Goal: Information Seeking & Learning: Learn about a topic

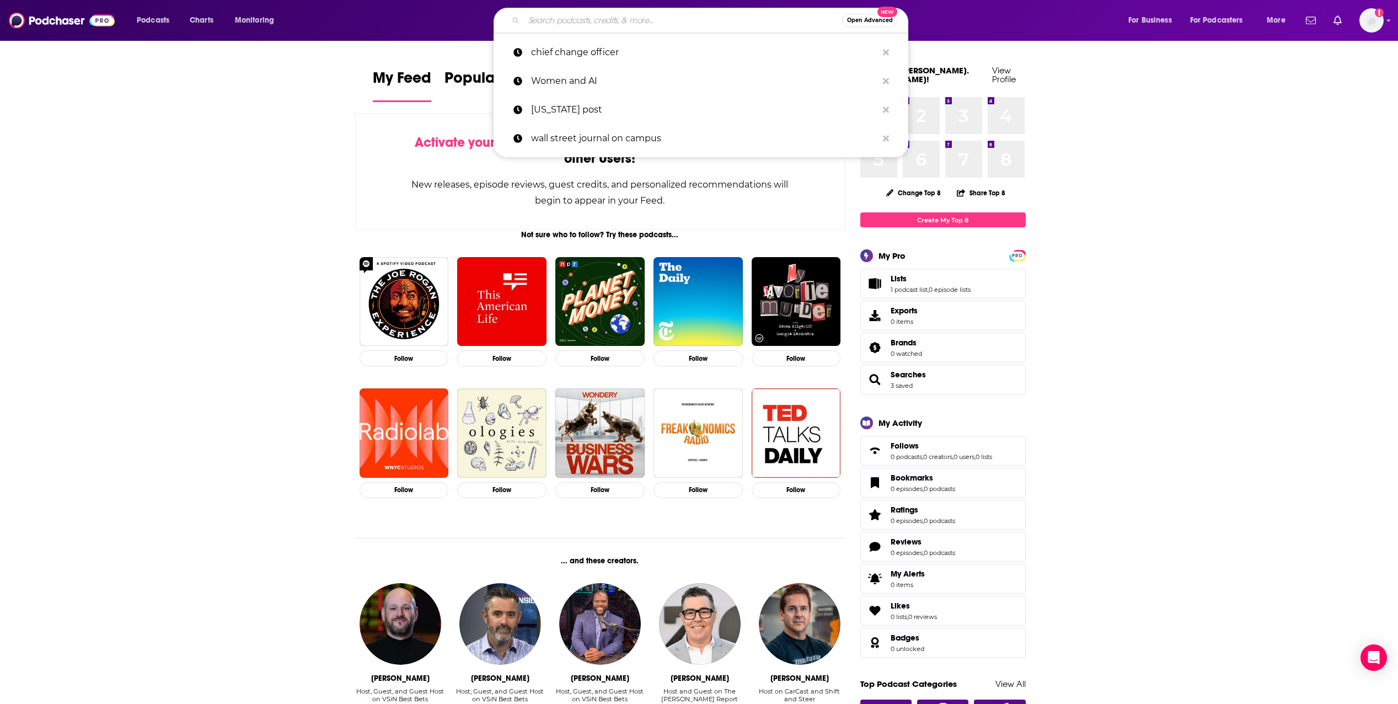
click at [607, 22] on input "Search podcasts, credits, & more..." at bounding box center [683, 21] width 318 height 18
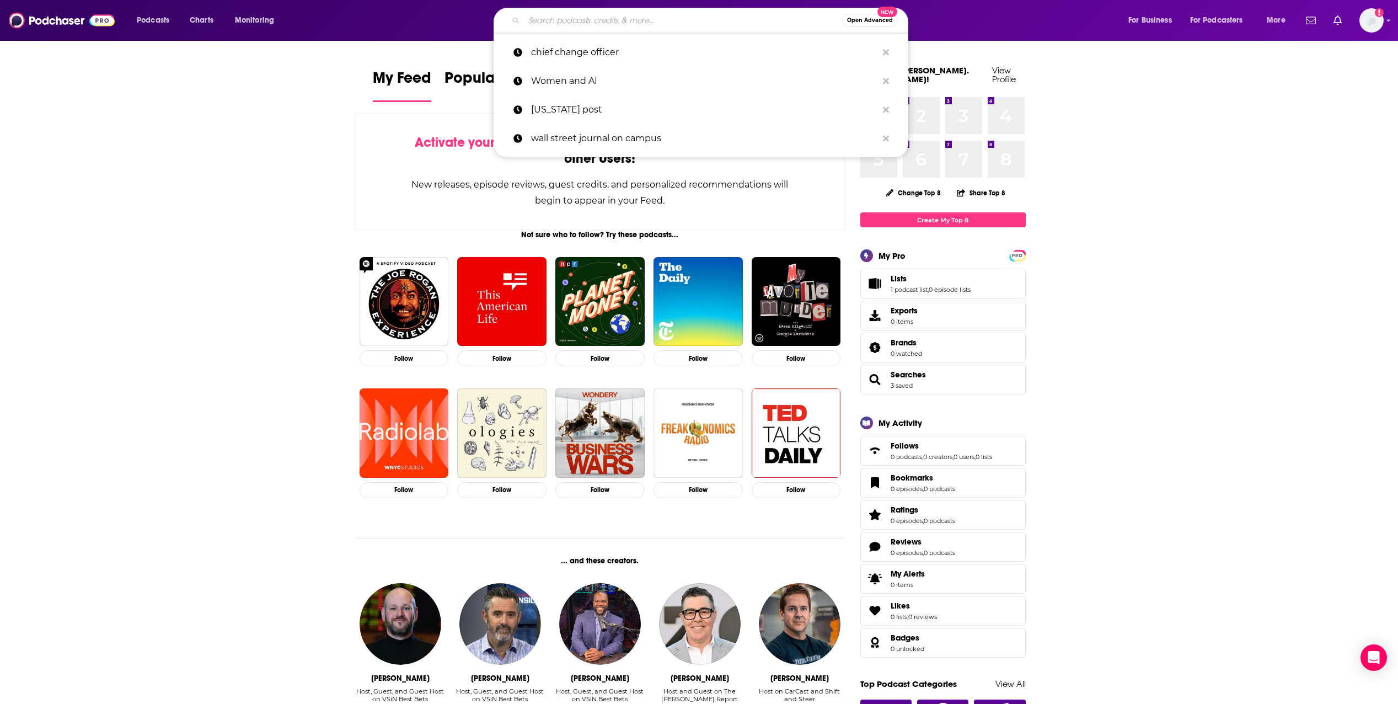
click at [590, 18] on input "Search podcasts, credits, & more..." at bounding box center [683, 21] width 318 height 18
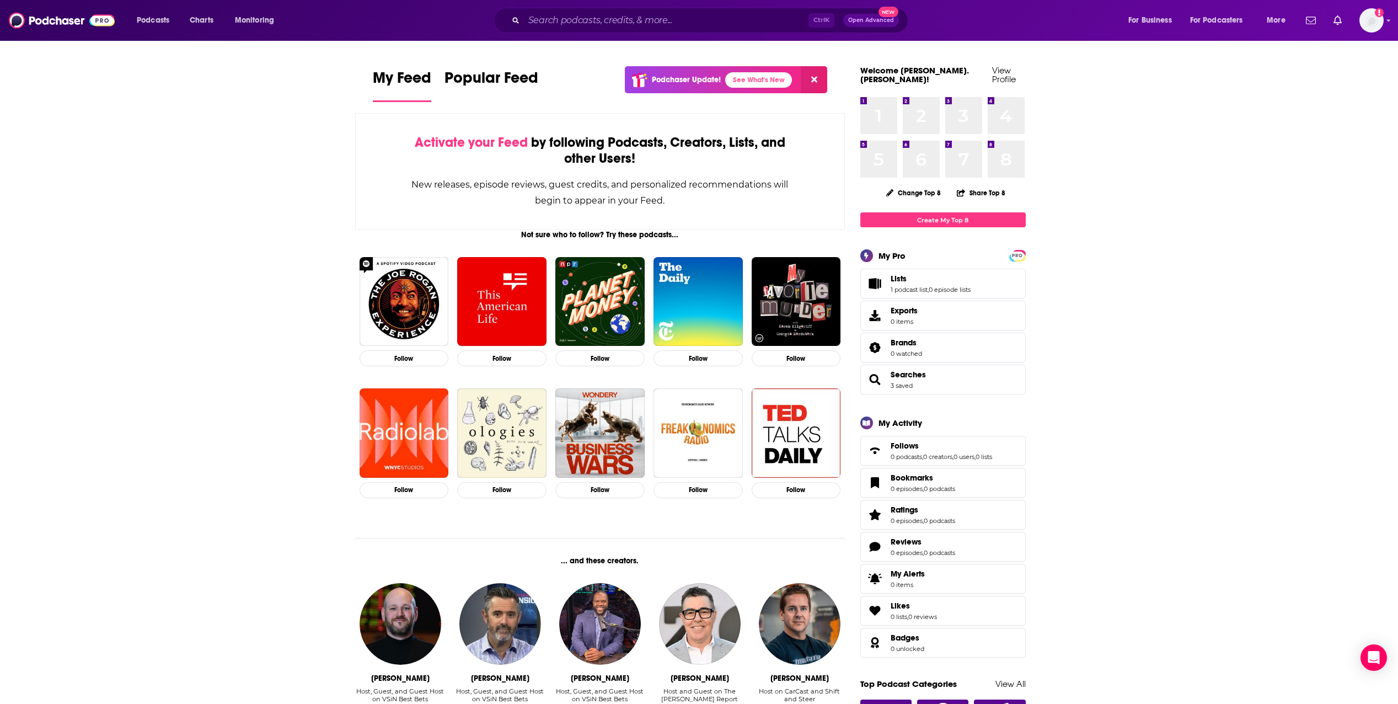
click at [659, 17] on input "Search podcasts, credits, & more..." at bounding box center [666, 21] width 285 height 18
click at [602, 17] on input "Search podcasts, credits, & more..." at bounding box center [666, 21] width 285 height 18
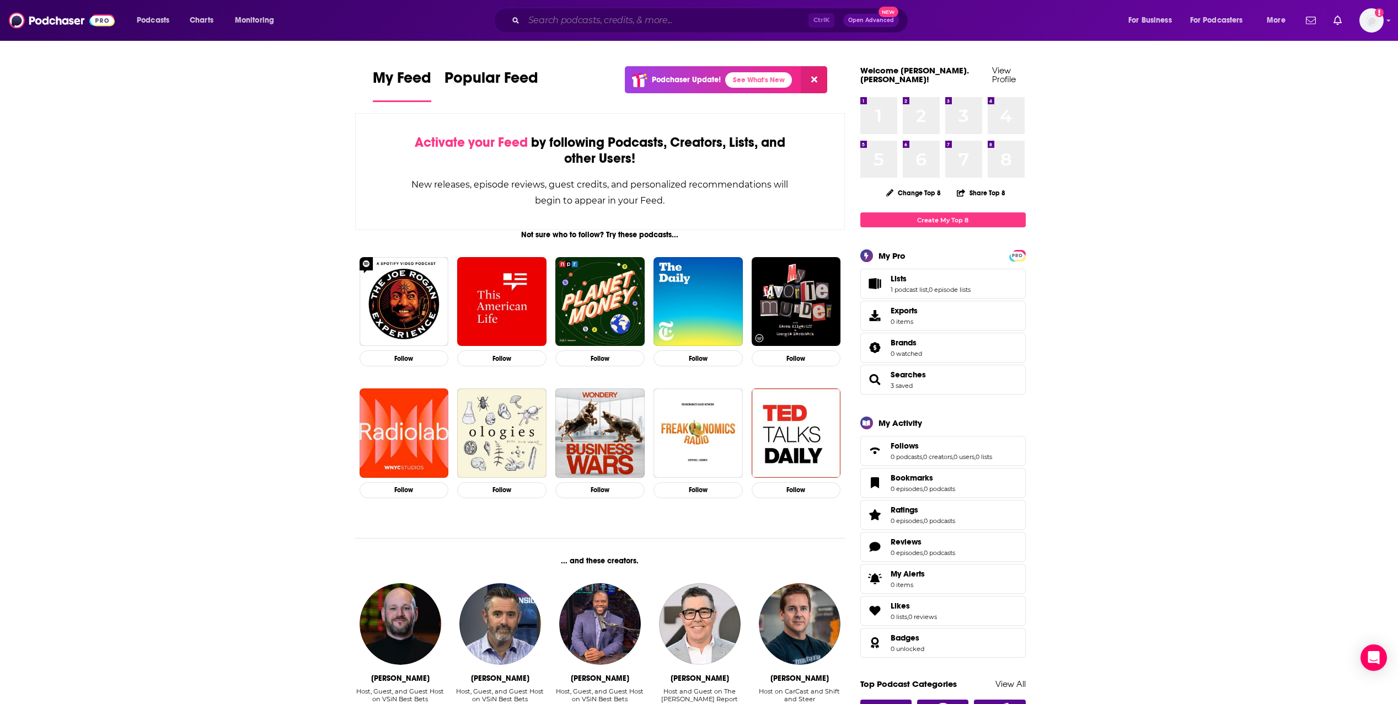
click at [642, 17] on input "Search podcasts, credits, & more..." at bounding box center [666, 21] width 285 height 18
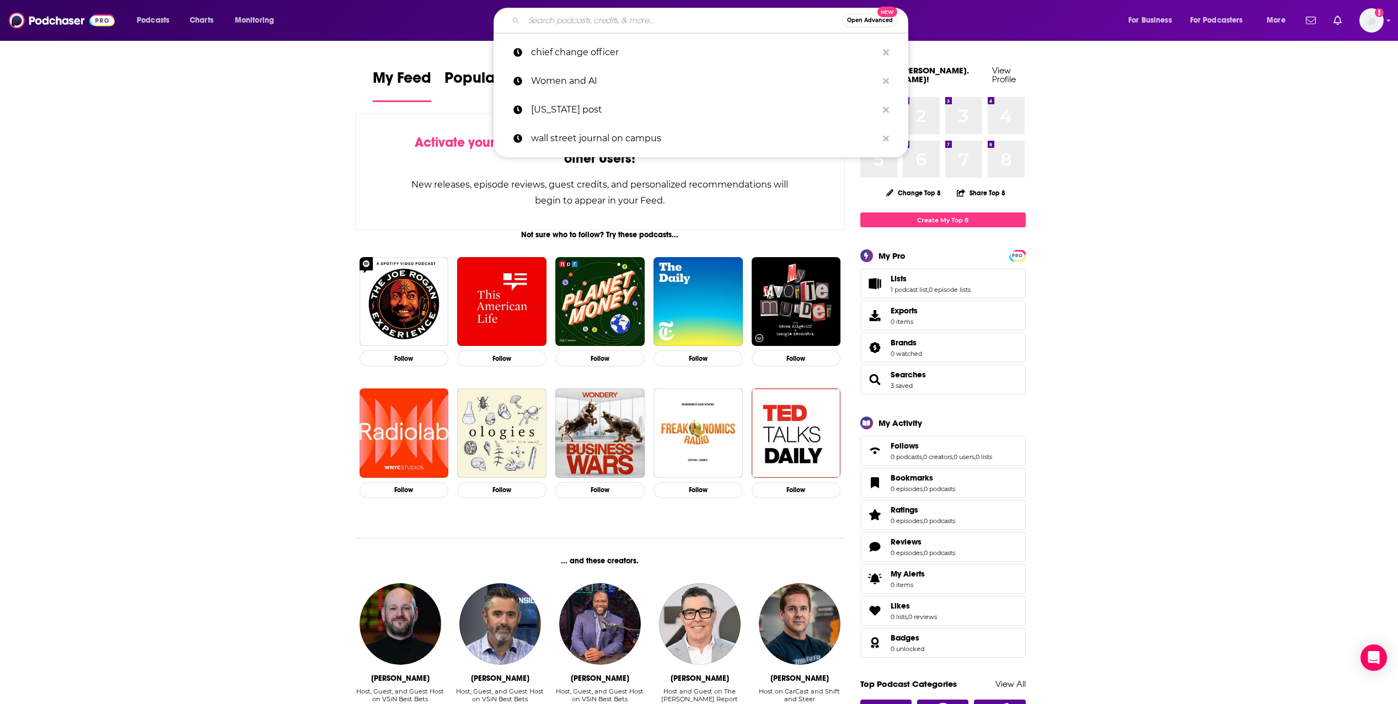
click at [874, 19] on span "Open Advanced" at bounding box center [870, 21] width 46 height 6
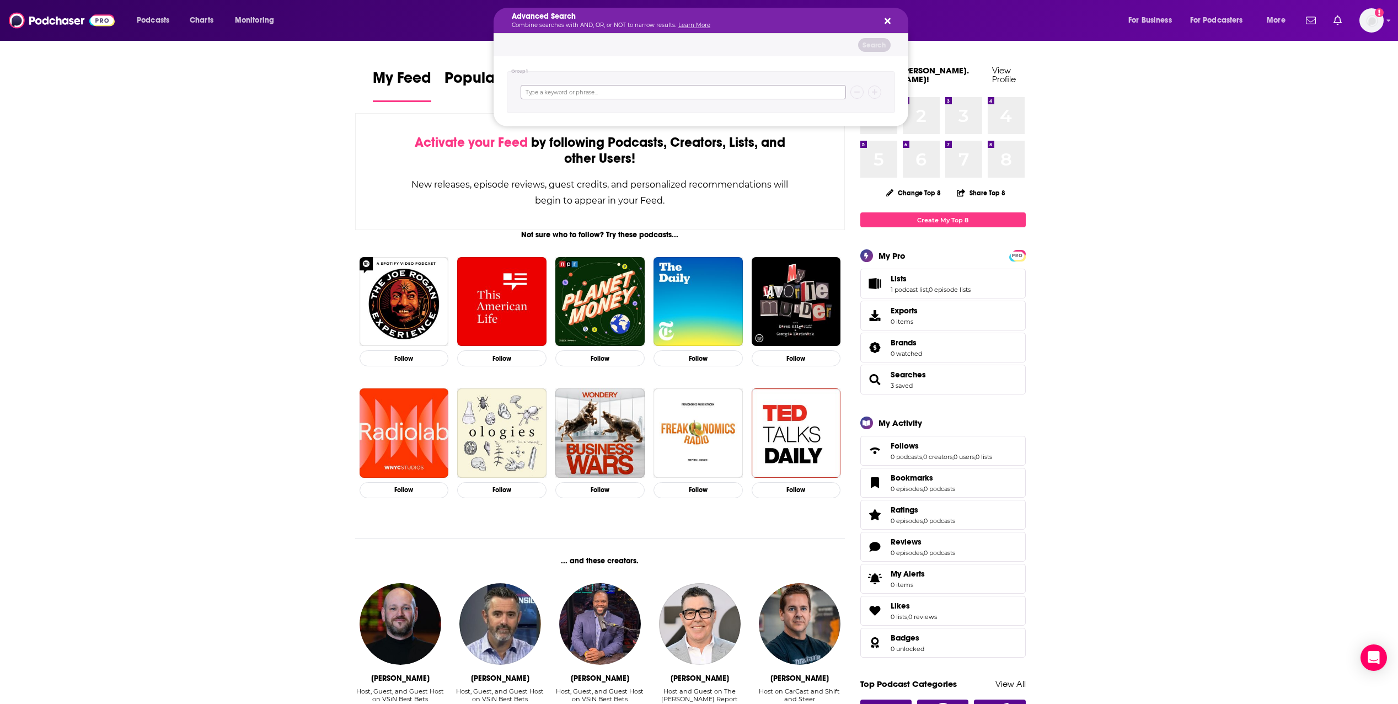
click at [634, 95] on input "Search podcasts, credits, & more..." at bounding box center [683, 92] width 325 height 14
click at [630, 93] on input "Search podcasts, credits, & more..." at bounding box center [683, 92] width 325 height 14
click at [629, 92] on input "Search podcasts, credits, & more..." at bounding box center [683, 92] width 325 height 14
type input "Tubi"
click at [877, 45] on button "Search" at bounding box center [874, 45] width 33 height 14
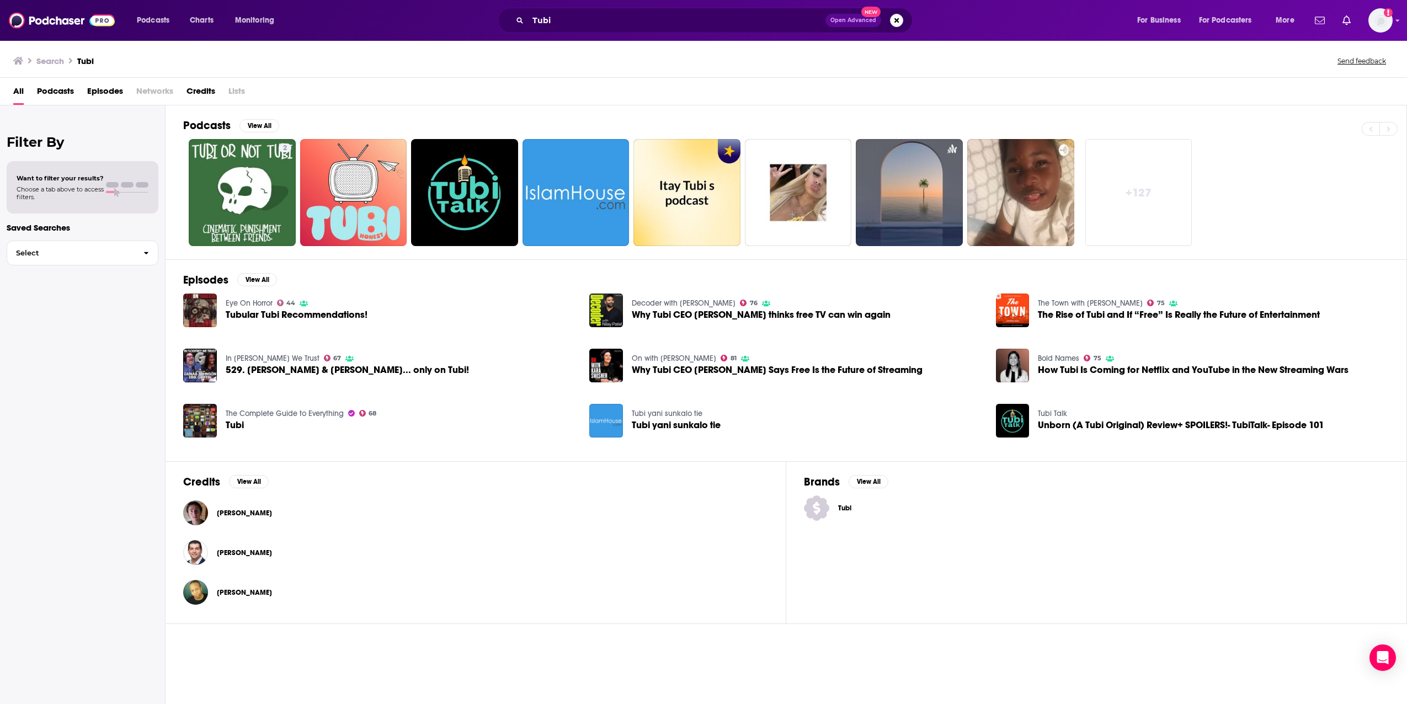
click at [58, 92] on span "Podcasts" at bounding box center [55, 93] width 37 height 23
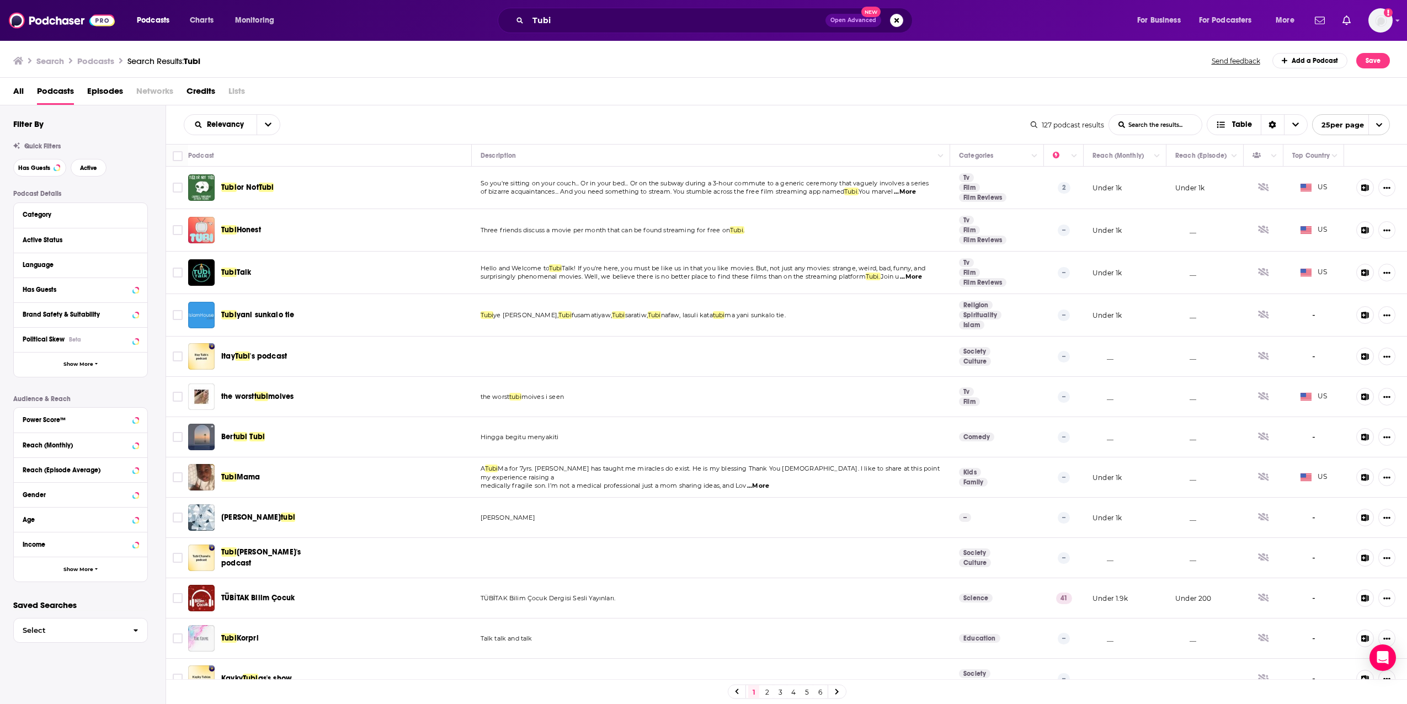
click at [111, 94] on span "Episodes" at bounding box center [105, 93] width 36 height 23
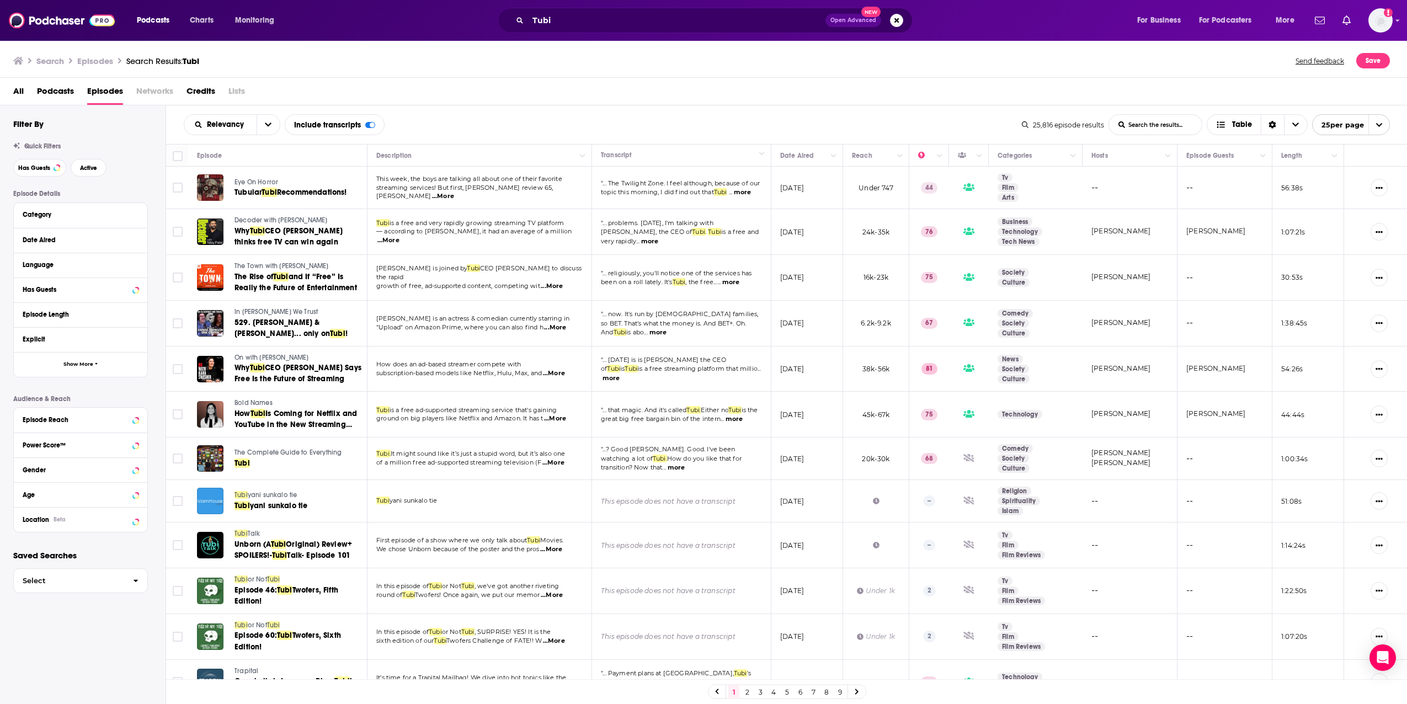
click at [55, 663] on div "Filter By Quick Filters Has Guests Active Episode Details Category Date Aired L…" at bounding box center [82, 437] width 165 height 665
click at [137, 421] on icon at bounding box center [136, 419] width 6 height 9
click at [135, 465] on icon at bounding box center [135, 464] width 5 height 3
click at [117, 439] on input "number" at bounding box center [110, 439] width 55 height 18
click at [24, 617] on icon at bounding box center [27, 618] width 7 height 7
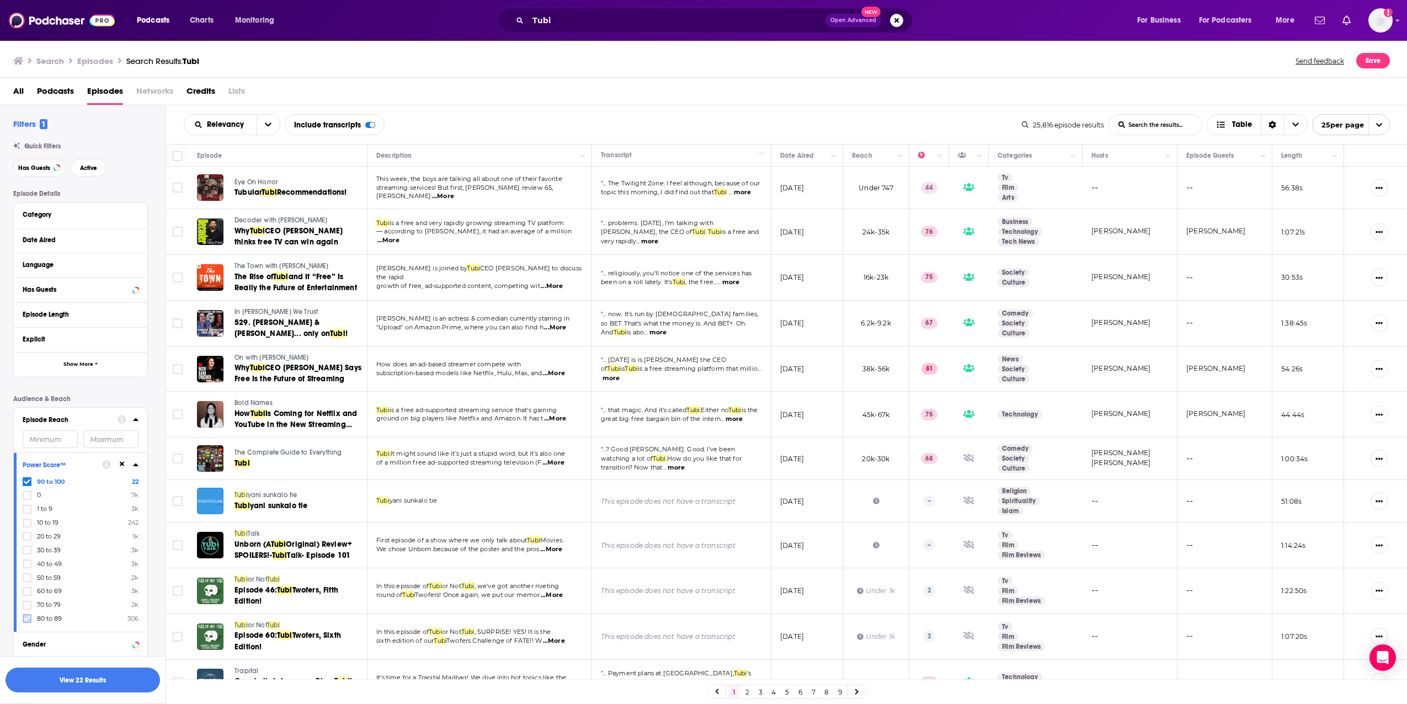
click at [30, 619] on icon at bounding box center [27, 618] width 7 height 7
click at [109, 464] on icon at bounding box center [106, 464] width 9 height 9
click at [141, 397] on p "Audience & Reach" at bounding box center [80, 399] width 135 height 8
click at [154, 605] on div "Episode Details Category Date Aired Language Has Guests Episode Length Explicit…" at bounding box center [89, 448] width 152 height 517
click at [135, 215] on icon at bounding box center [136, 214] width 6 height 9
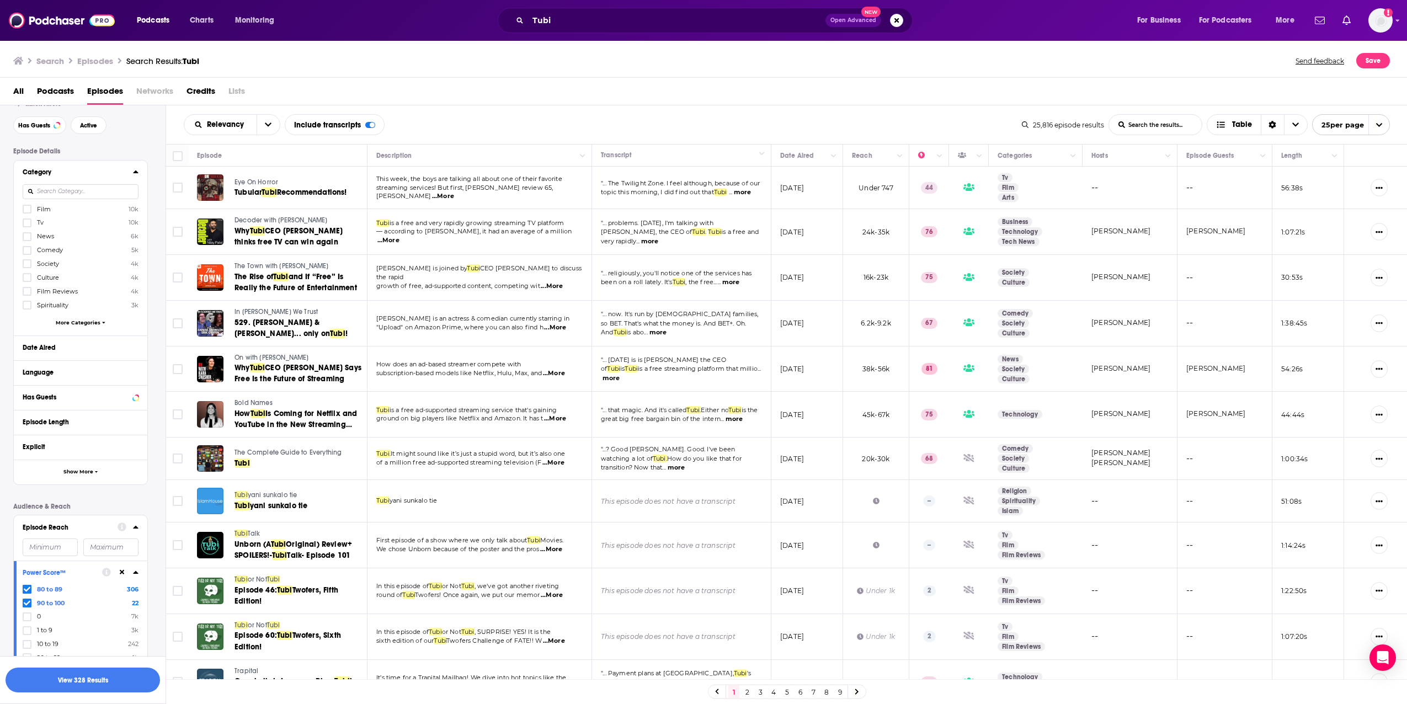
scroll to position [55, 0]
click at [138, 337] on icon at bounding box center [136, 334] width 6 height 9
click at [138, 386] on div "Language" at bounding box center [80, 384] width 133 height 25
click at [136, 386] on icon at bounding box center [135, 384] width 5 height 3
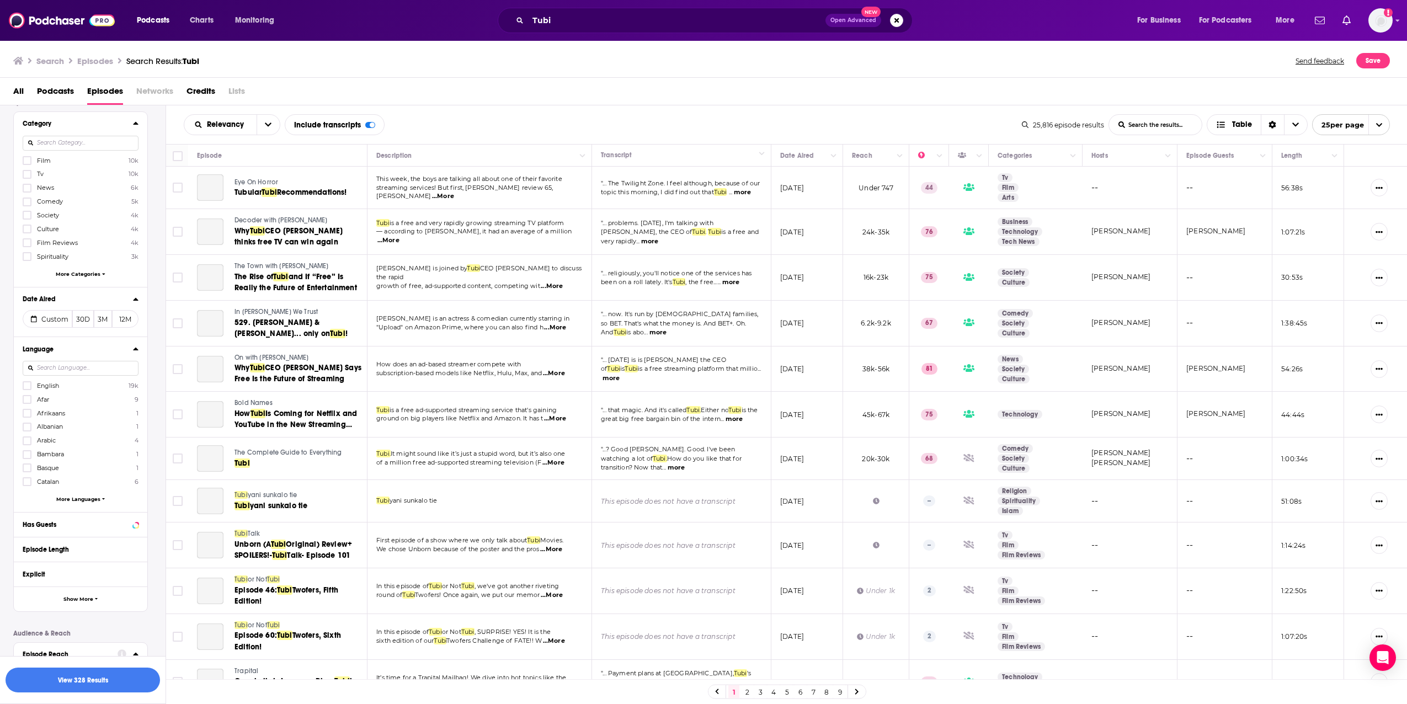
scroll to position [276, 0]
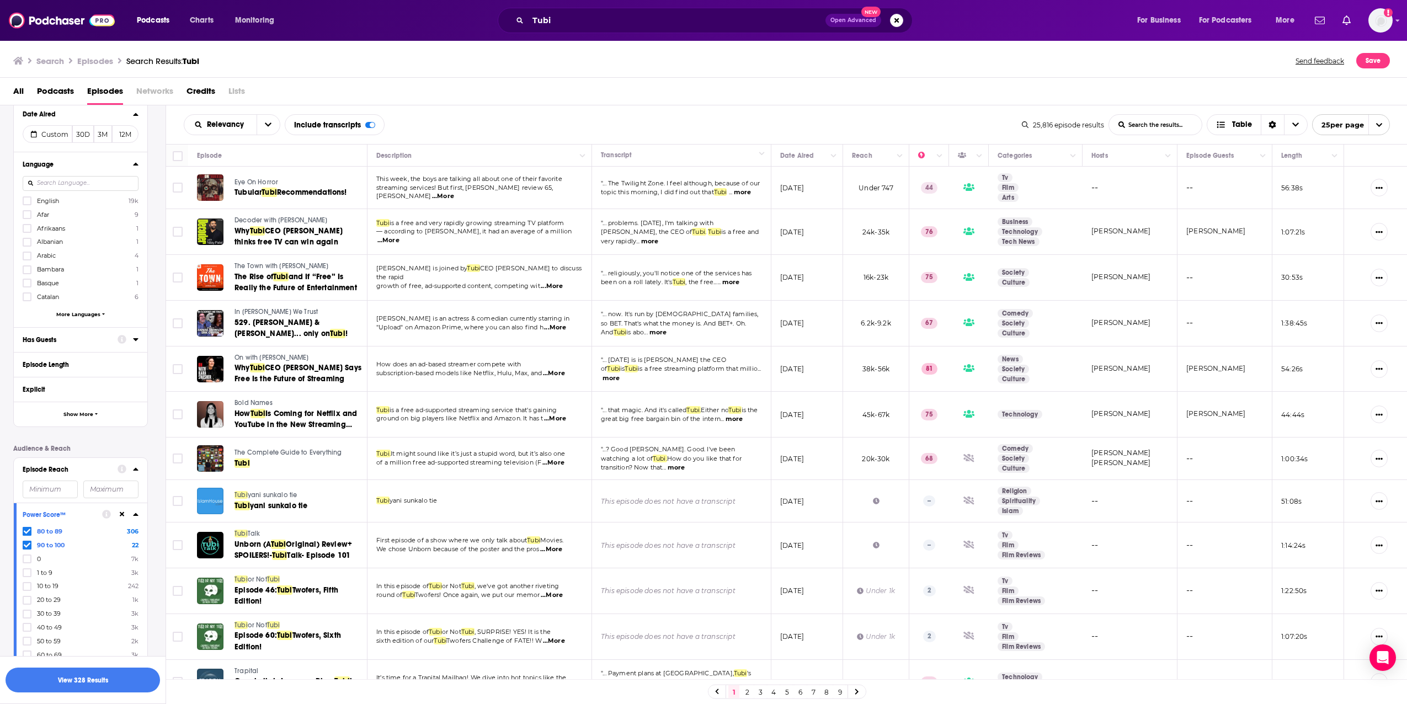
click at [134, 343] on icon at bounding box center [136, 339] width 6 height 9
click at [135, 382] on icon at bounding box center [136, 385] width 6 height 9
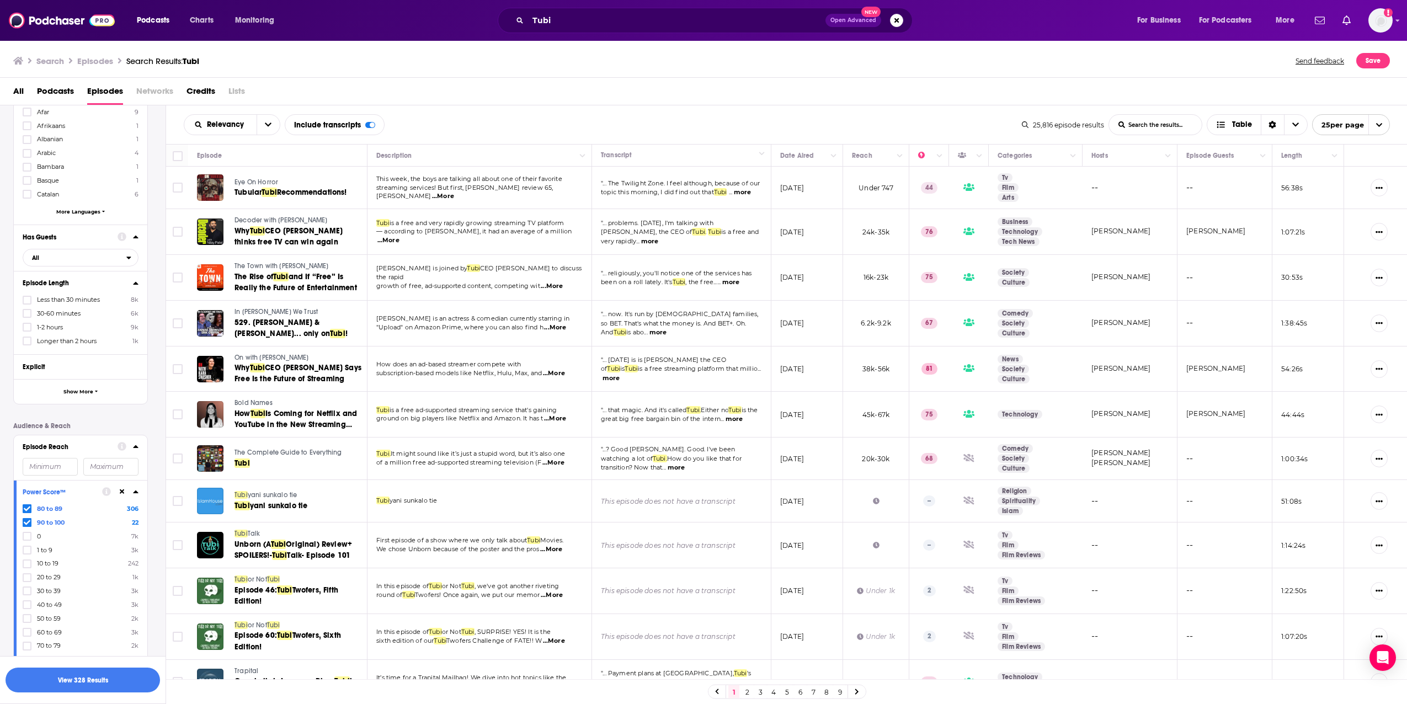
scroll to position [441, 0]
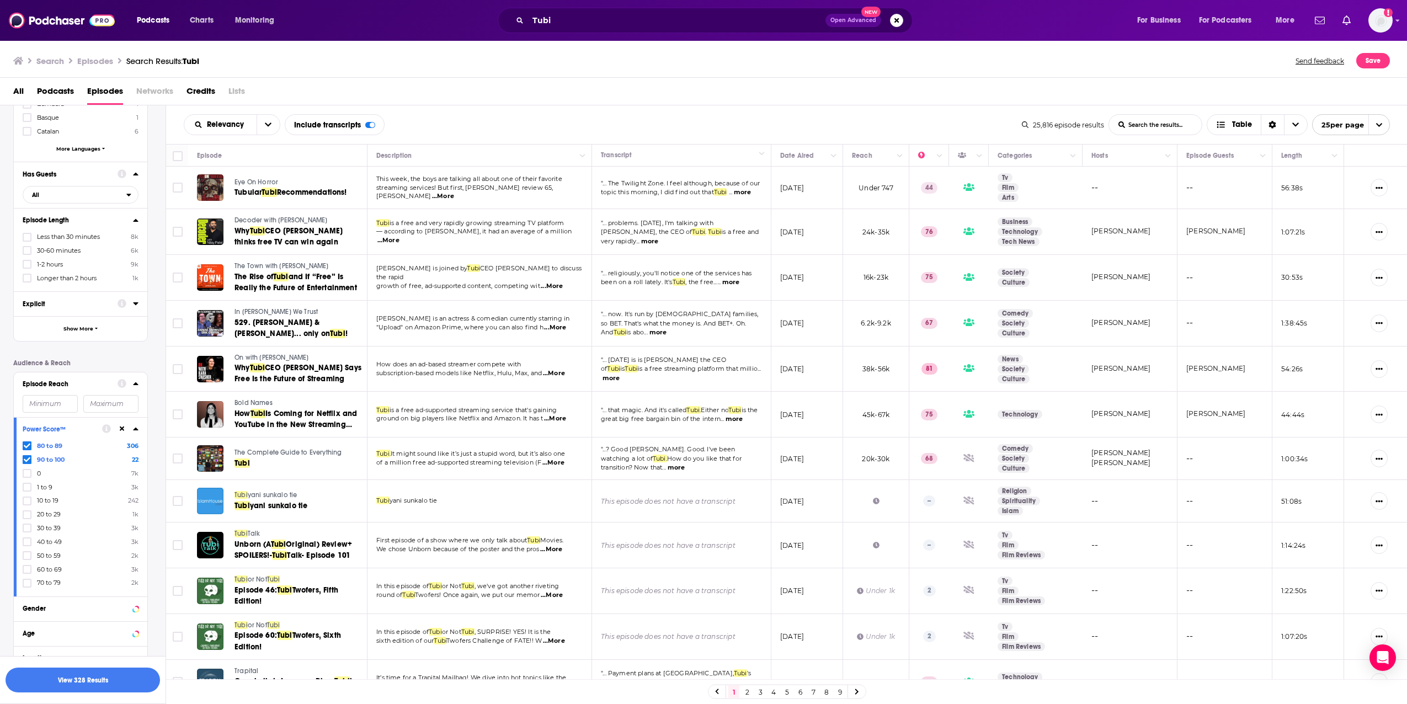
click at [135, 304] on icon at bounding box center [135, 303] width 5 height 3
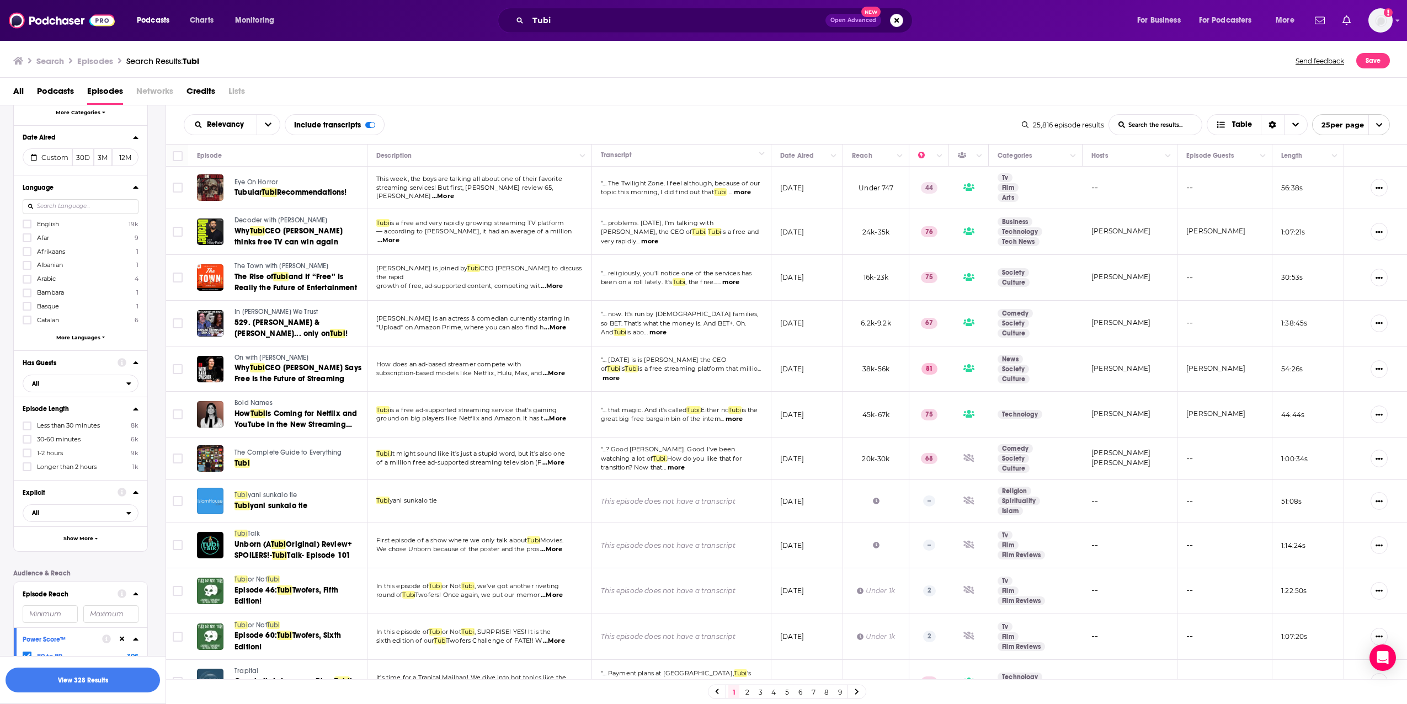
scroll to position [165, 0]
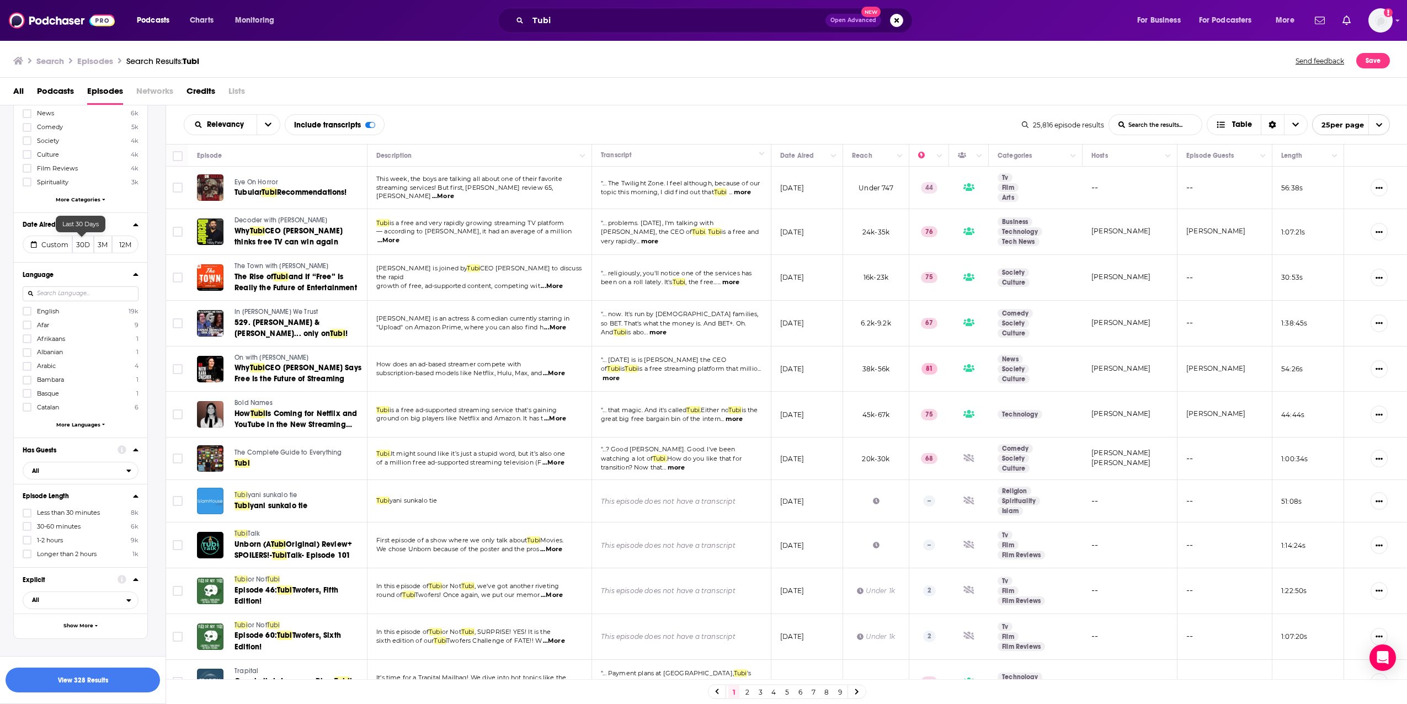
click at [85, 249] on button "30D" at bounding box center [83, 245] width 22 height 18
click at [100, 672] on button "View 7 Results" at bounding box center [83, 679] width 154 height 25
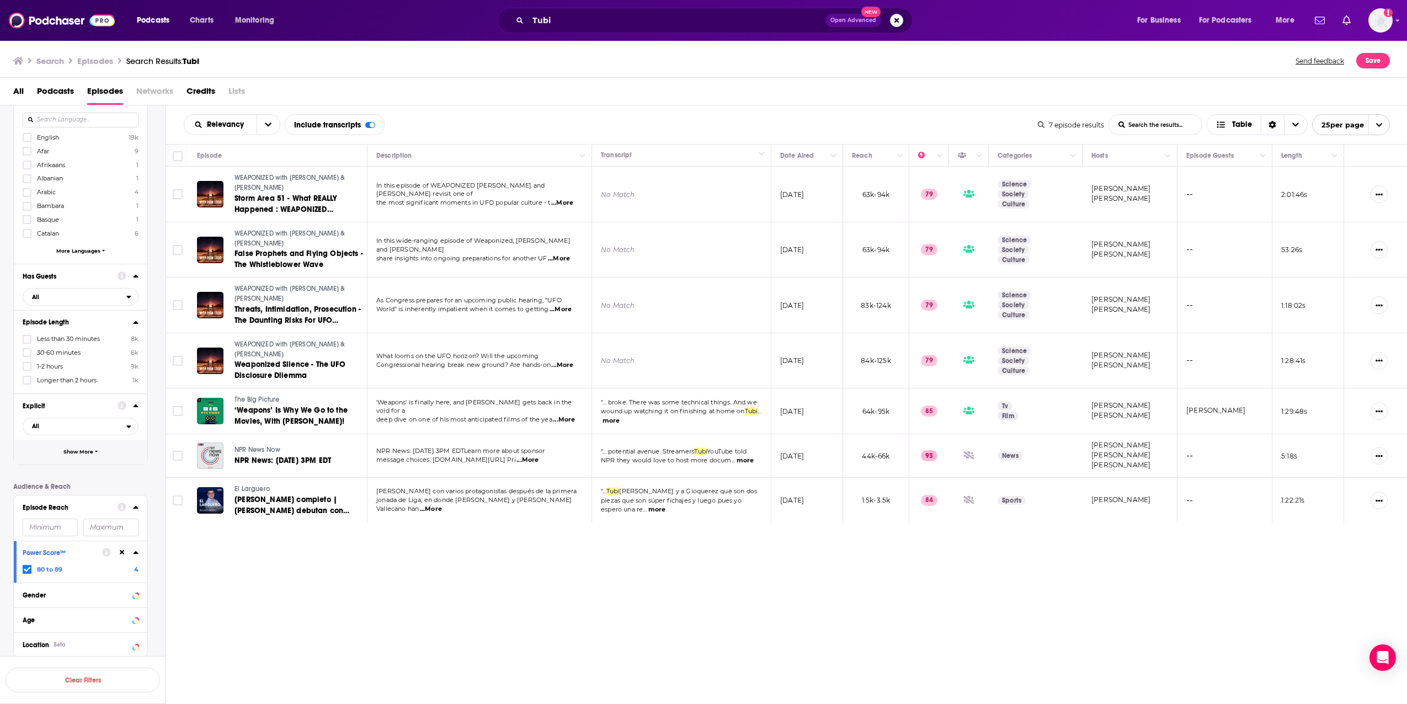
scroll to position [378, 0]
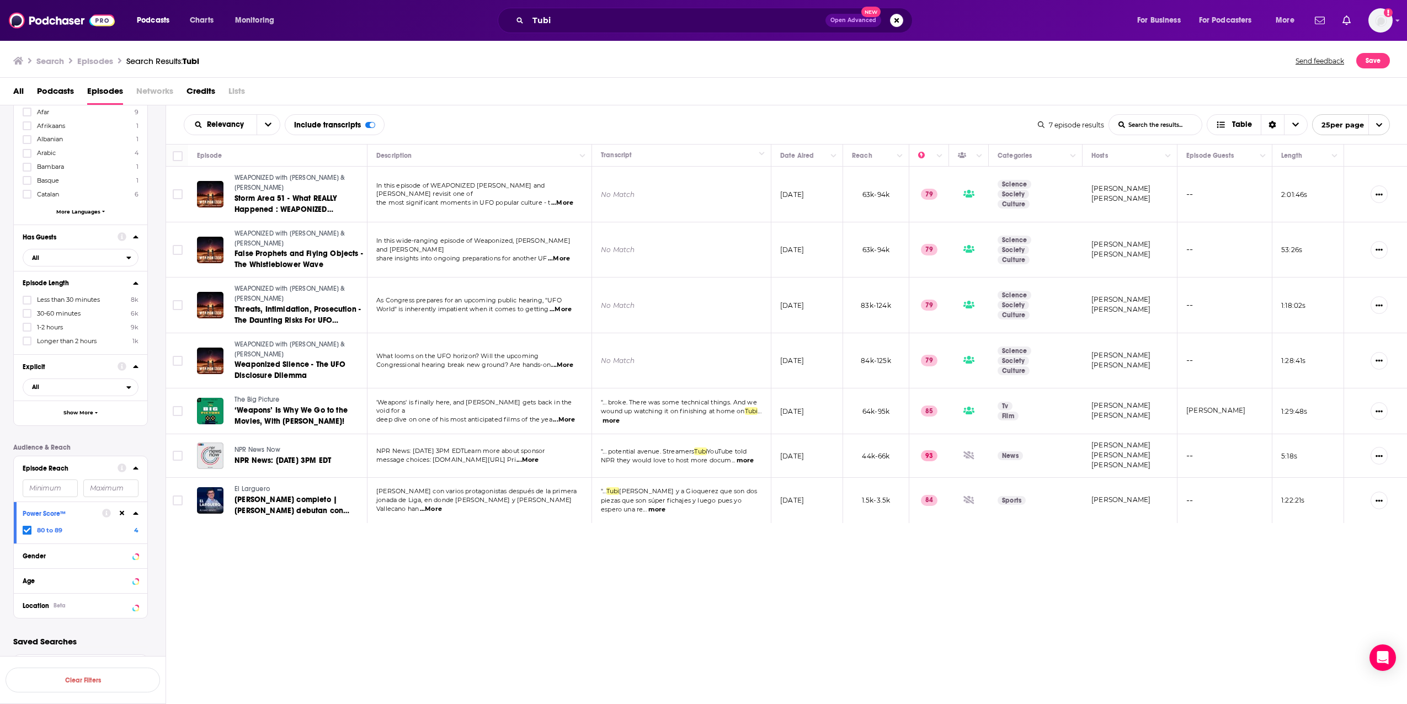
click at [137, 513] on icon at bounding box center [136, 513] width 6 height 9
click at [134, 526] on div at bounding box center [120, 531] width 36 height 14
click at [135, 530] on icon at bounding box center [135, 531] width 5 height 3
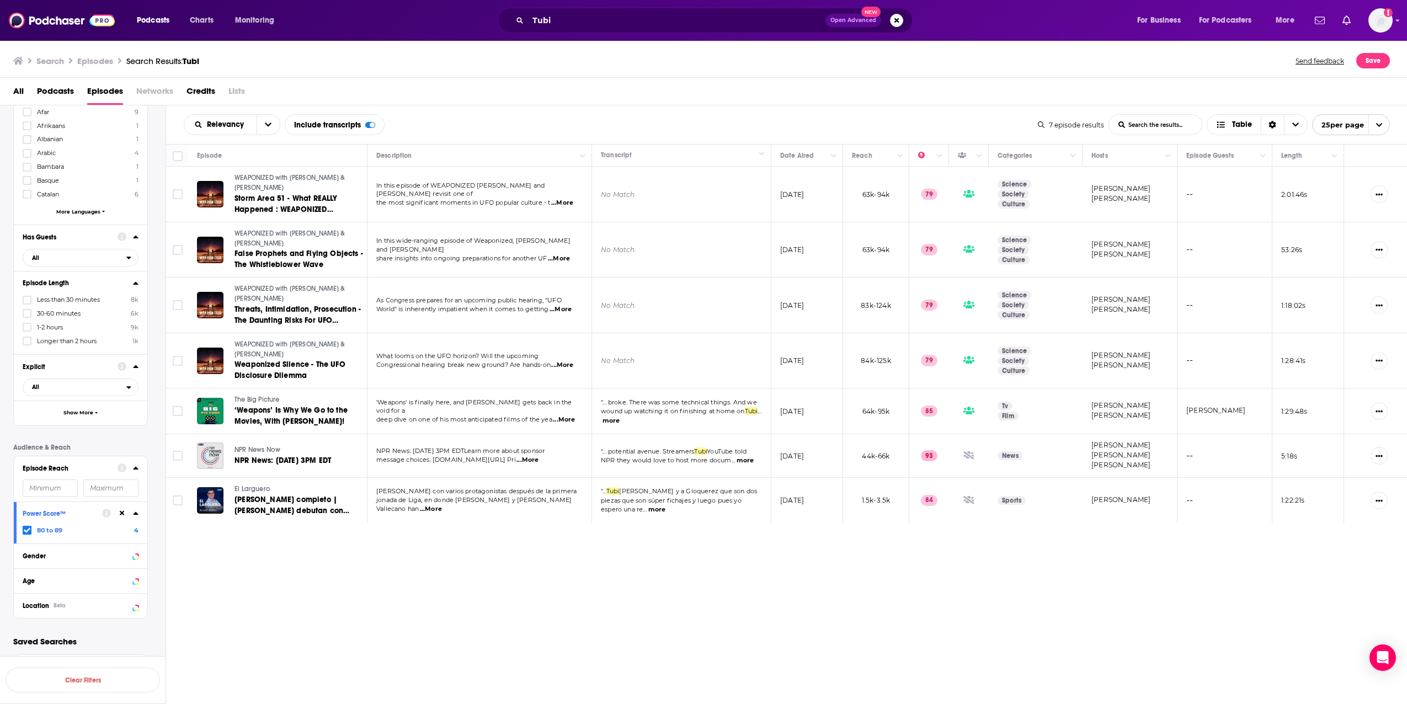
click at [124, 514] on icon at bounding box center [122, 513] width 5 height 7
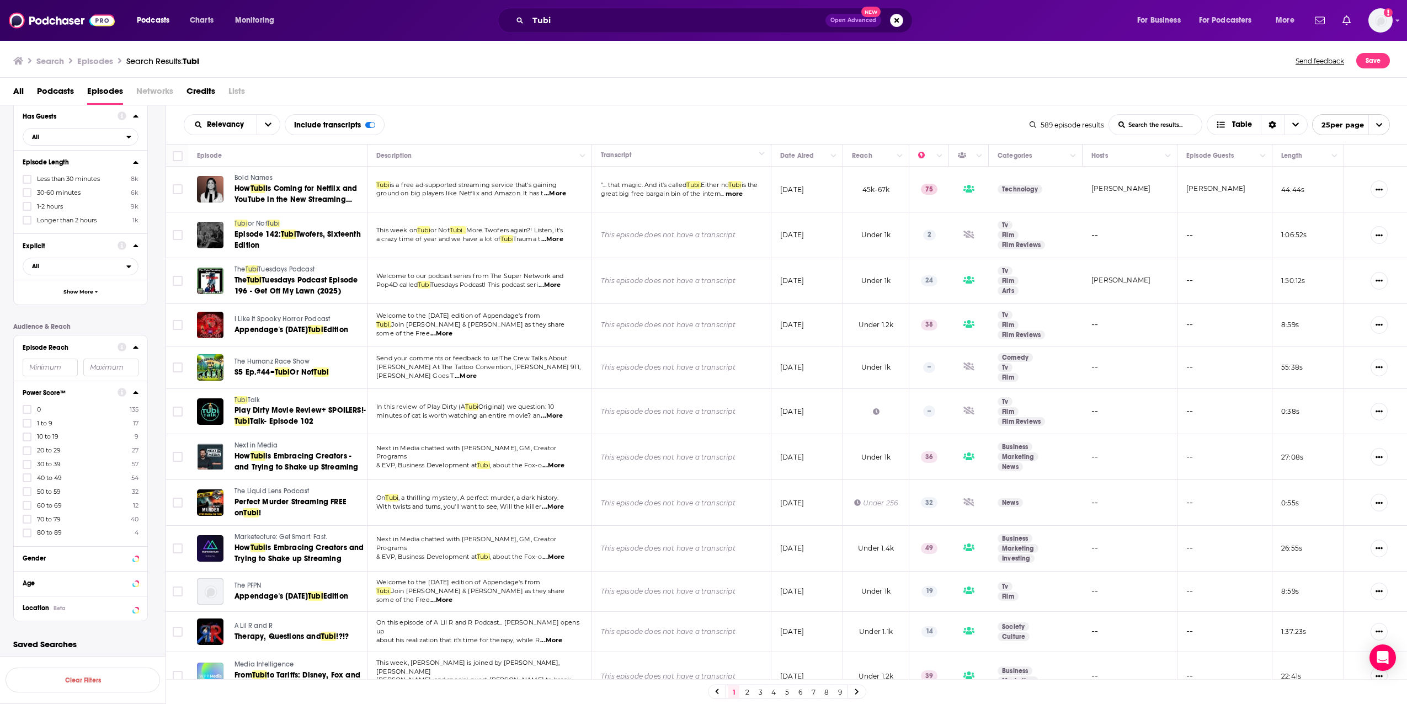
scroll to position [501, 0]
click at [28, 534] on label at bounding box center [27, 530] width 9 height 9
click at [27, 531] on icon at bounding box center [27, 530] width 7 height 5
click at [62, 642] on button "View 149 Results" at bounding box center [83, 650] width 154 height 25
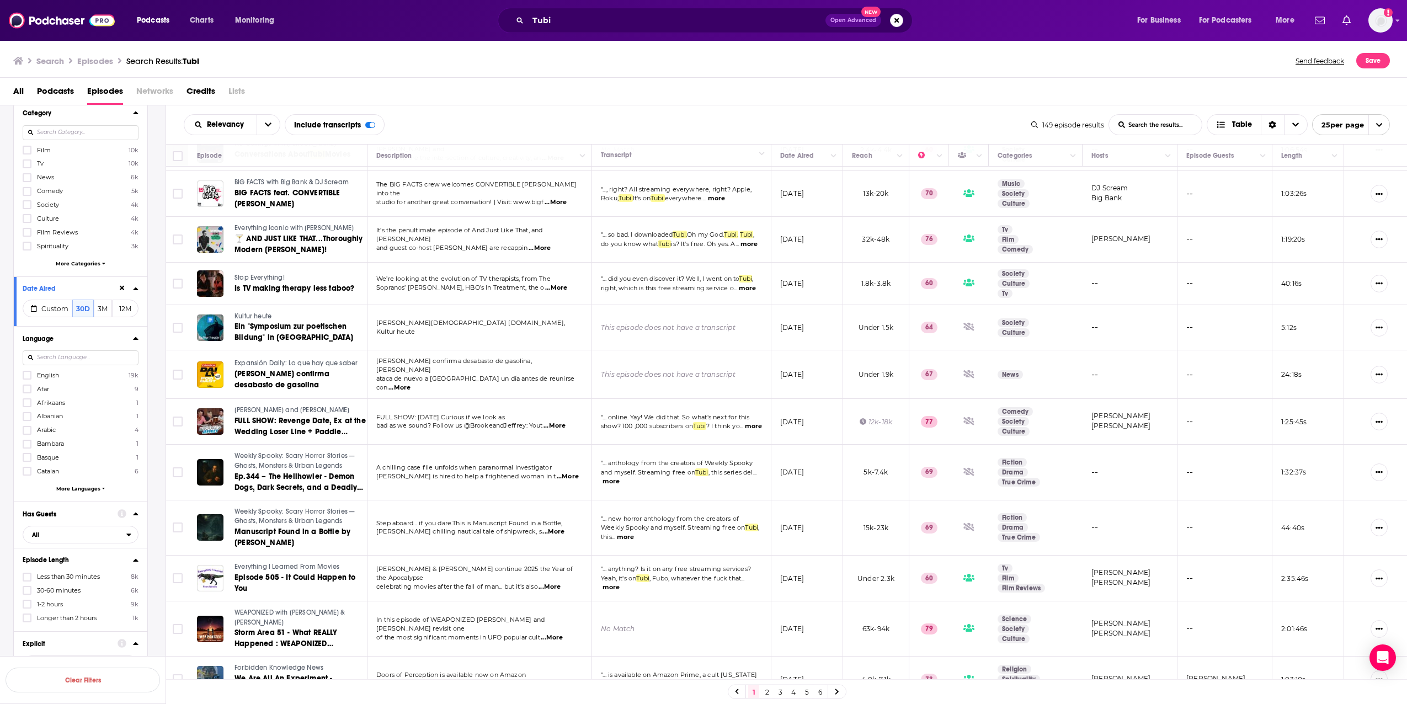
scroll to position [74, 0]
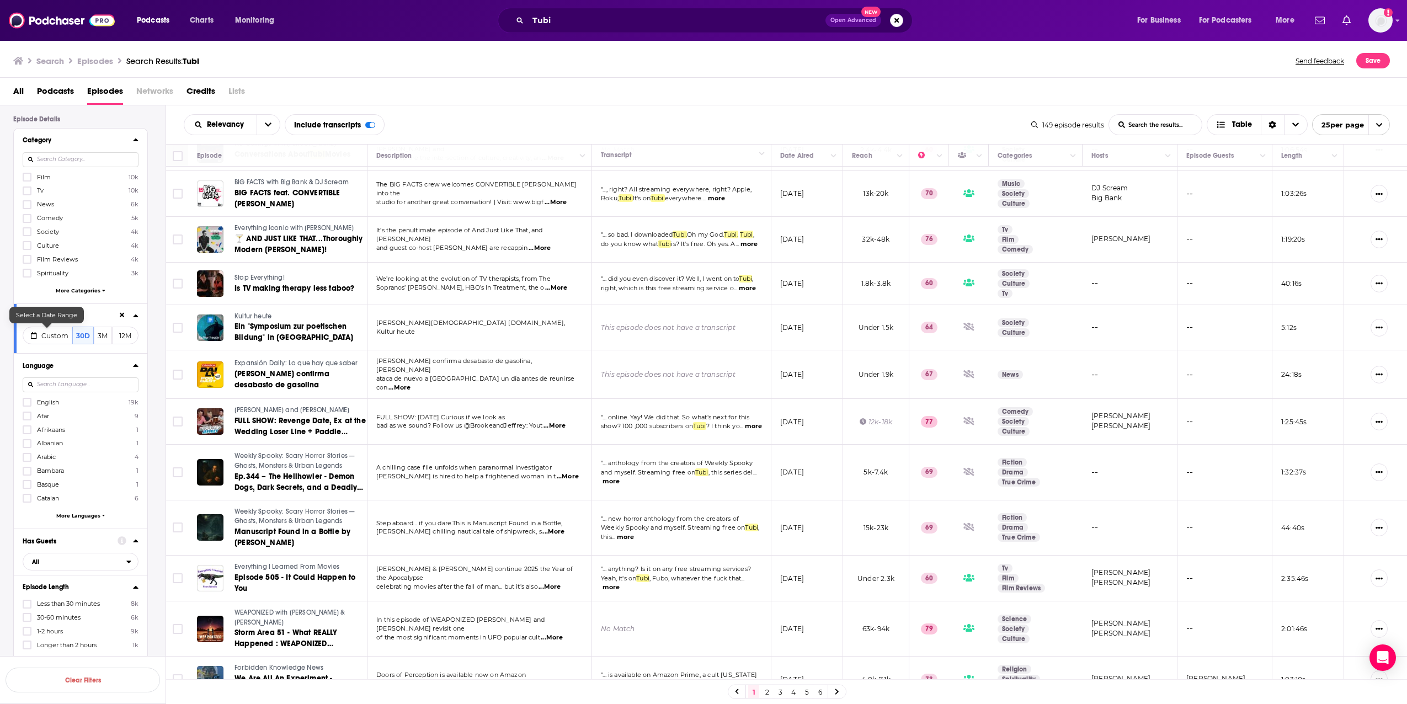
click at [44, 340] on button "Custom" at bounding box center [48, 336] width 50 height 18
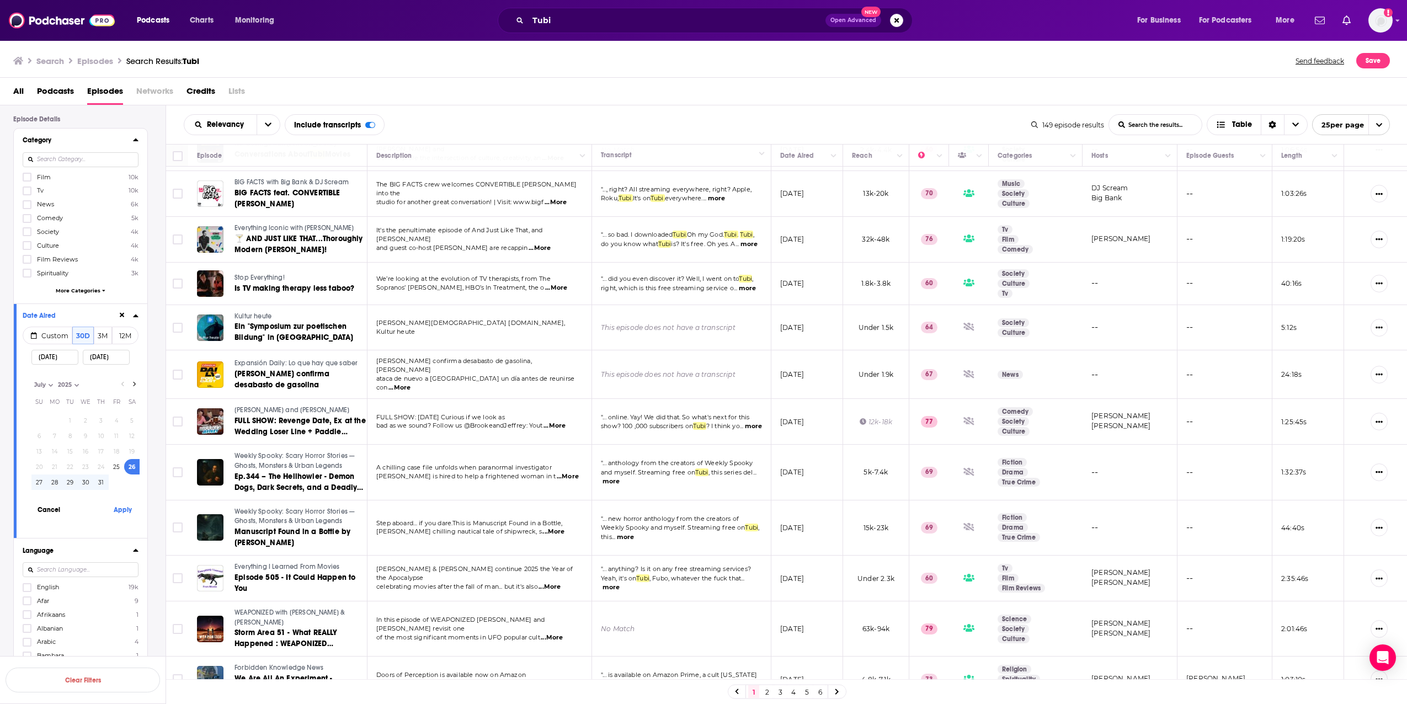
click at [163, 255] on div "Episode Details Category Film 10k Tv 10k News 6k Comedy 5k Society 4k Culture 4…" at bounding box center [89, 624] width 152 height 1019
click at [103, 335] on button "3M" at bounding box center [103, 336] width 19 height 18
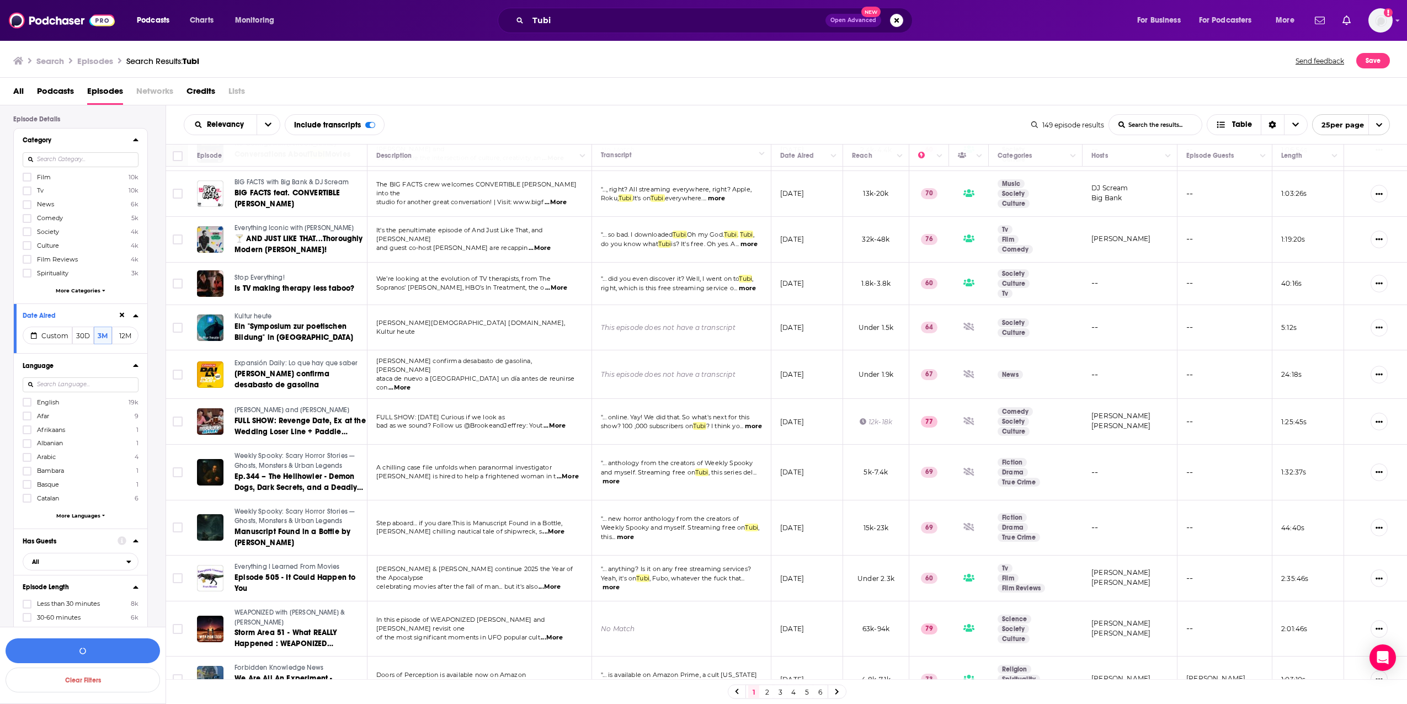
click at [134, 316] on icon at bounding box center [135, 315] width 5 height 3
click at [133, 314] on icon at bounding box center [136, 315] width 6 height 9
click at [52, 342] on button "Custom" at bounding box center [48, 336] width 50 height 18
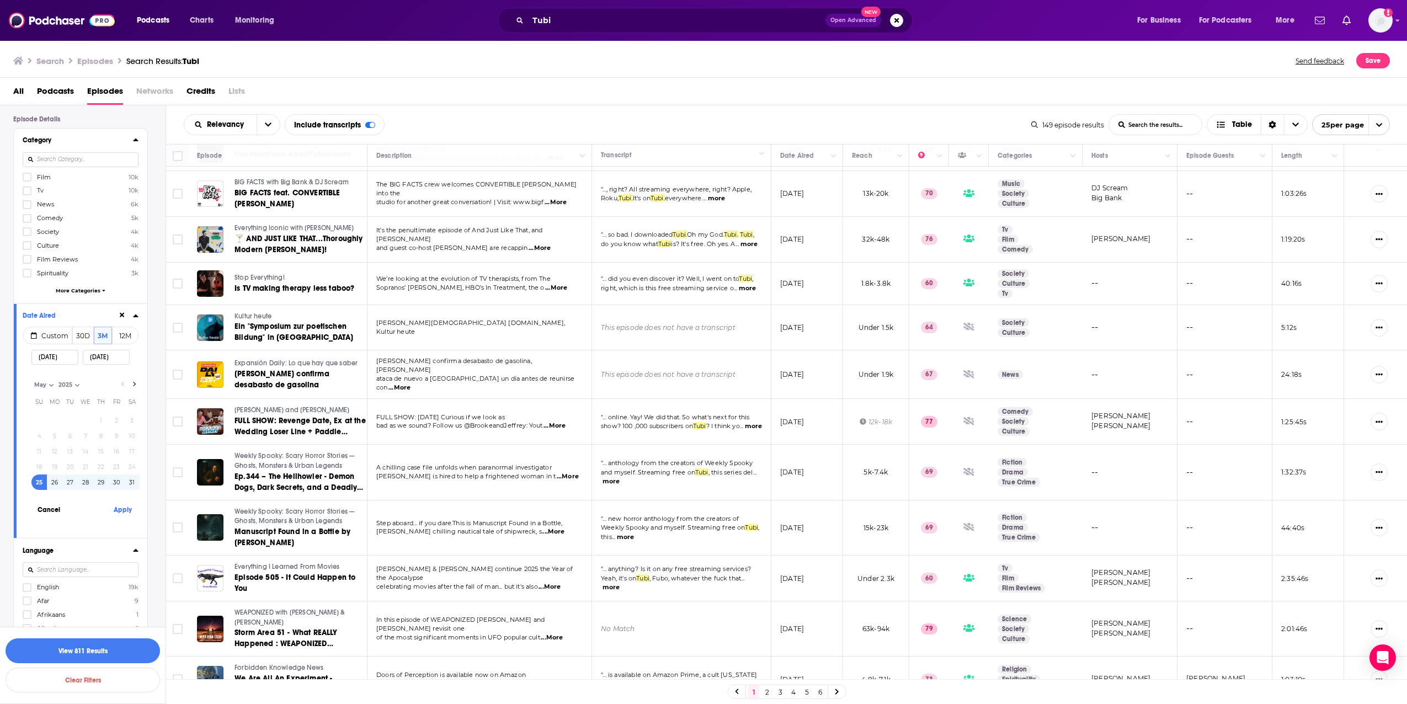
click at [717, 114] on div "Relevancy List Search Input Search the results... Include transcripts Table 149…" at bounding box center [786, 124] width 1241 height 39
click at [697, 137] on div "Relevancy List Search Input Search the results... Include transcripts Table 149…" at bounding box center [786, 124] width 1241 height 39
click at [746, 104] on div "All Podcasts Episodes Networks Credits Lists" at bounding box center [705, 93] width 1385 height 23
click at [752, 104] on div "All Podcasts Episodes Networks Credits Lists" at bounding box center [705, 93] width 1385 height 23
click at [759, 122] on div "Relevancy List Search Input Search the results... Include transcripts Table" at bounding box center [607, 124] width 847 height 21
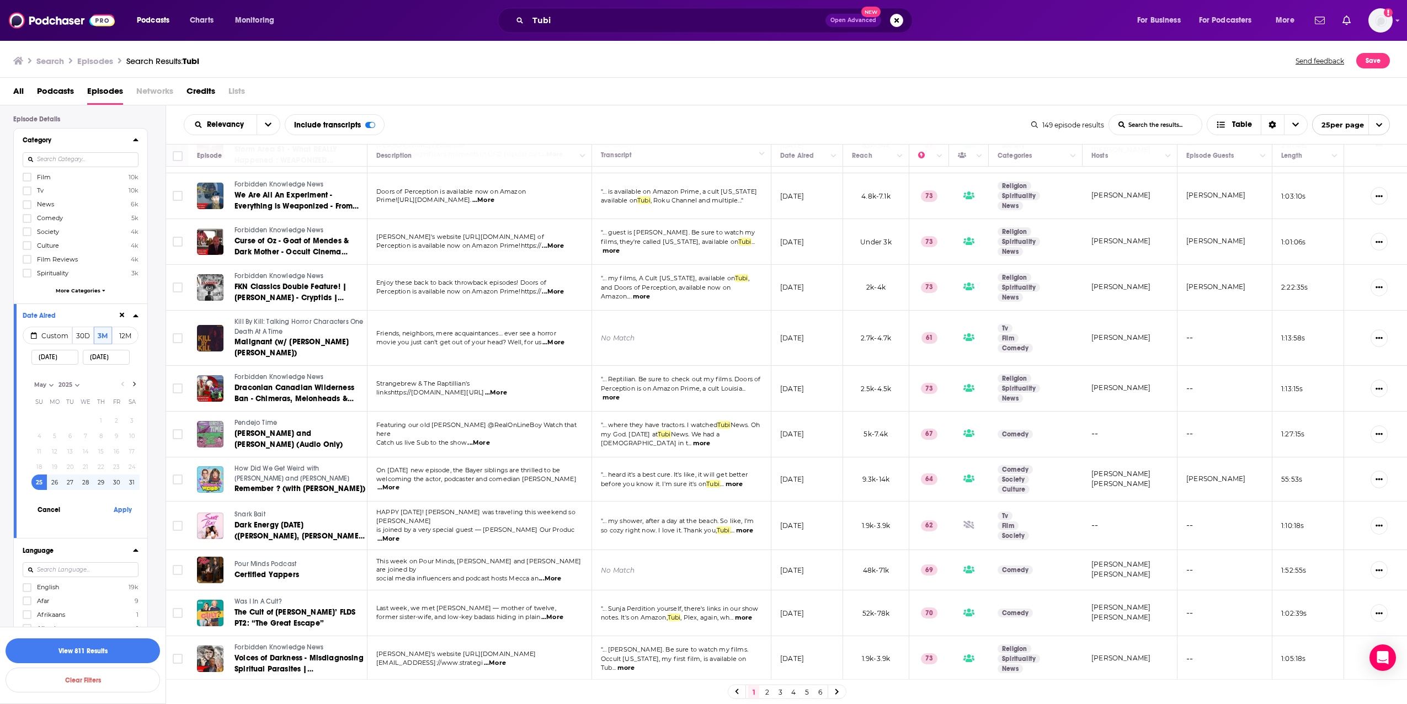
scroll to position [635, 0]
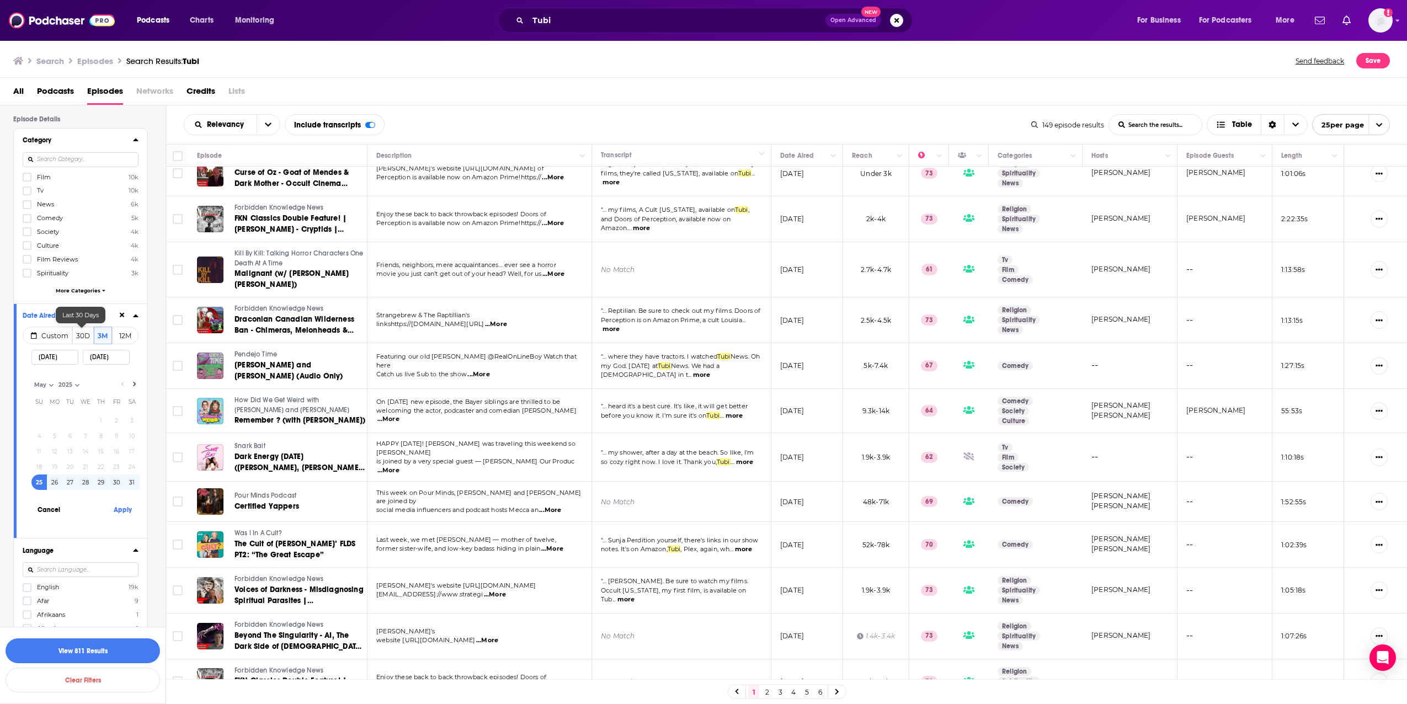
click at [79, 336] on button "30D" at bounding box center [83, 336] width 22 height 18
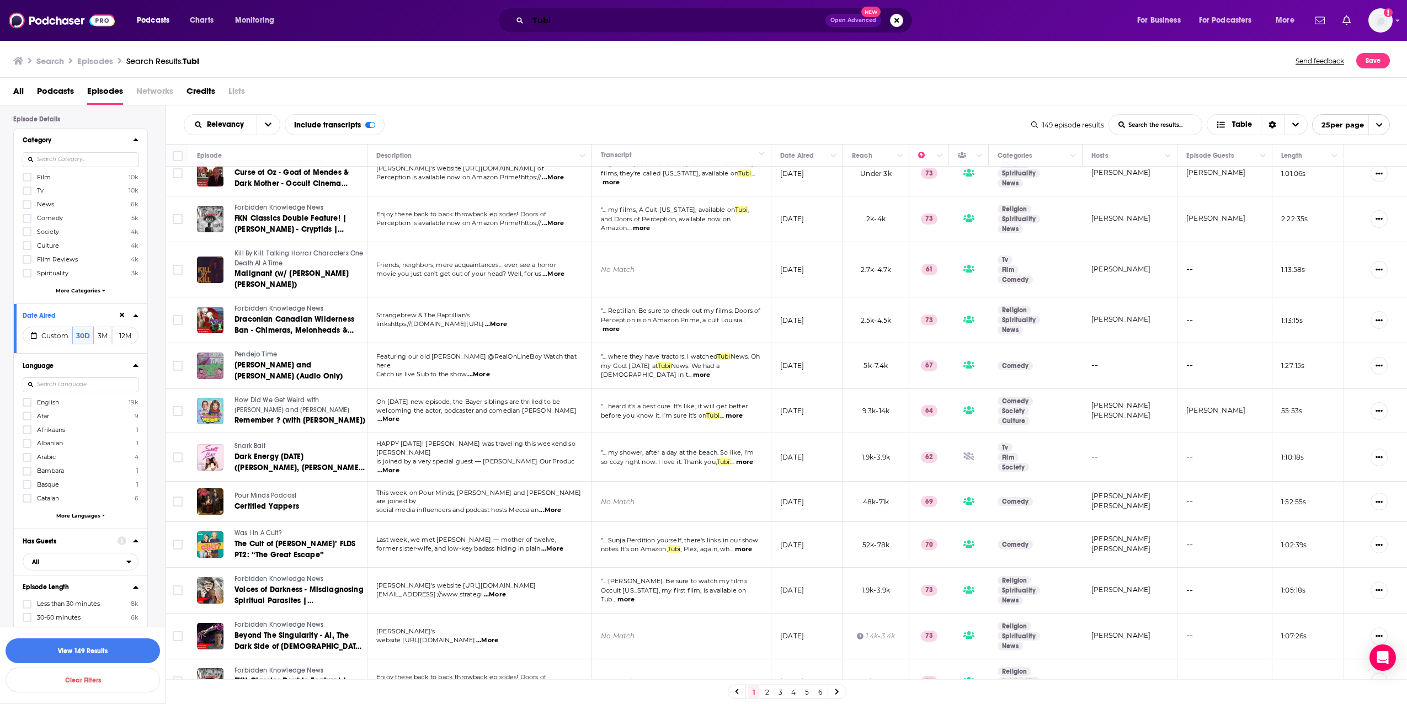
click at [569, 22] on input "Tubi" at bounding box center [676, 21] width 297 height 18
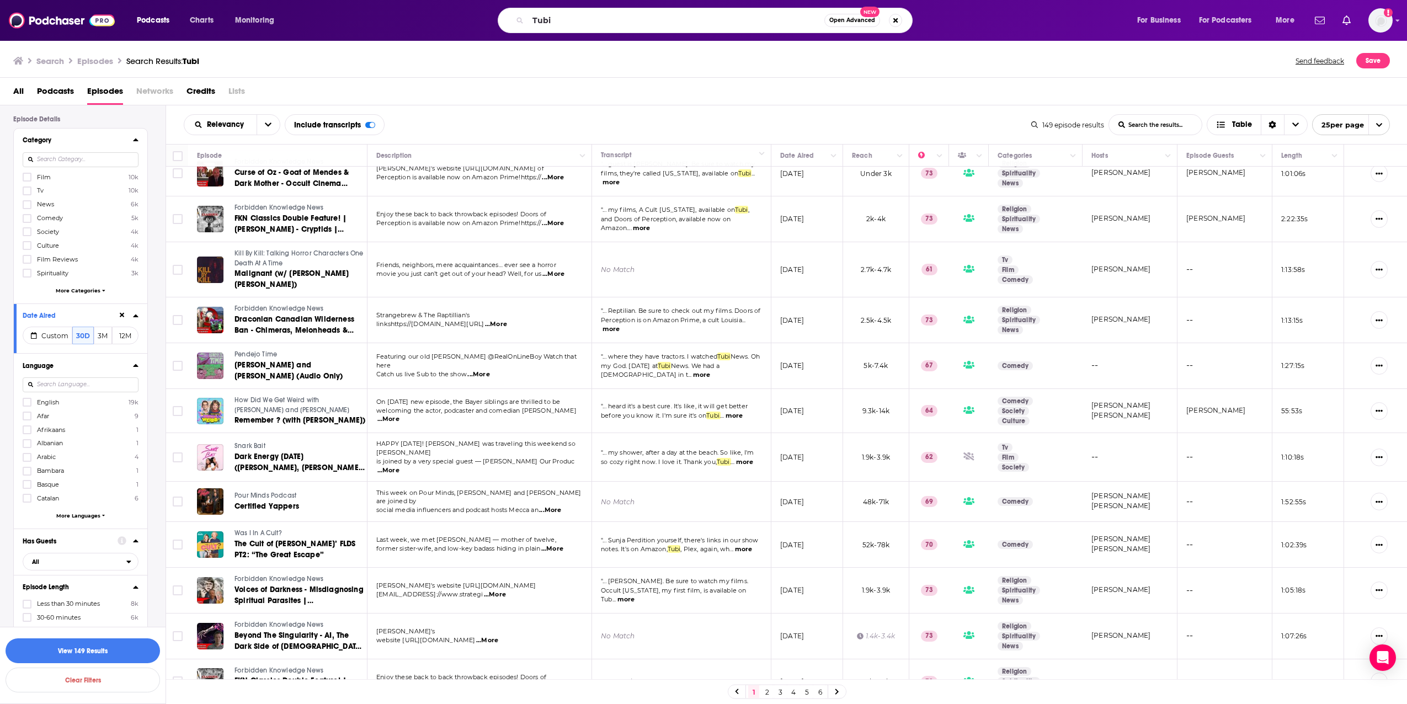
click at [600, 89] on div "All Podcasts Episodes Networks Credits Lists" at bounding box center [705, 93] width 1385 height 23
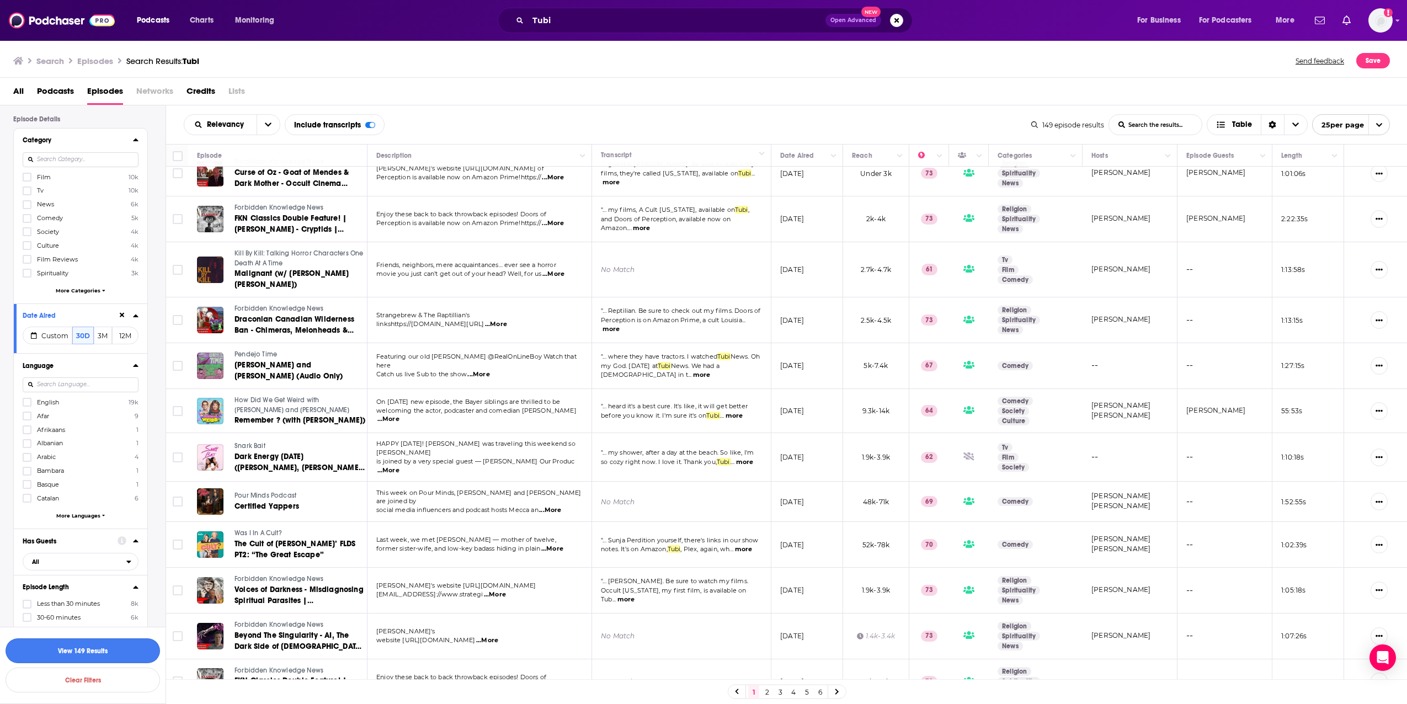
click at [81, 651] on button "View 149 Results" at bounding box center [83, 650] width 154 height 25
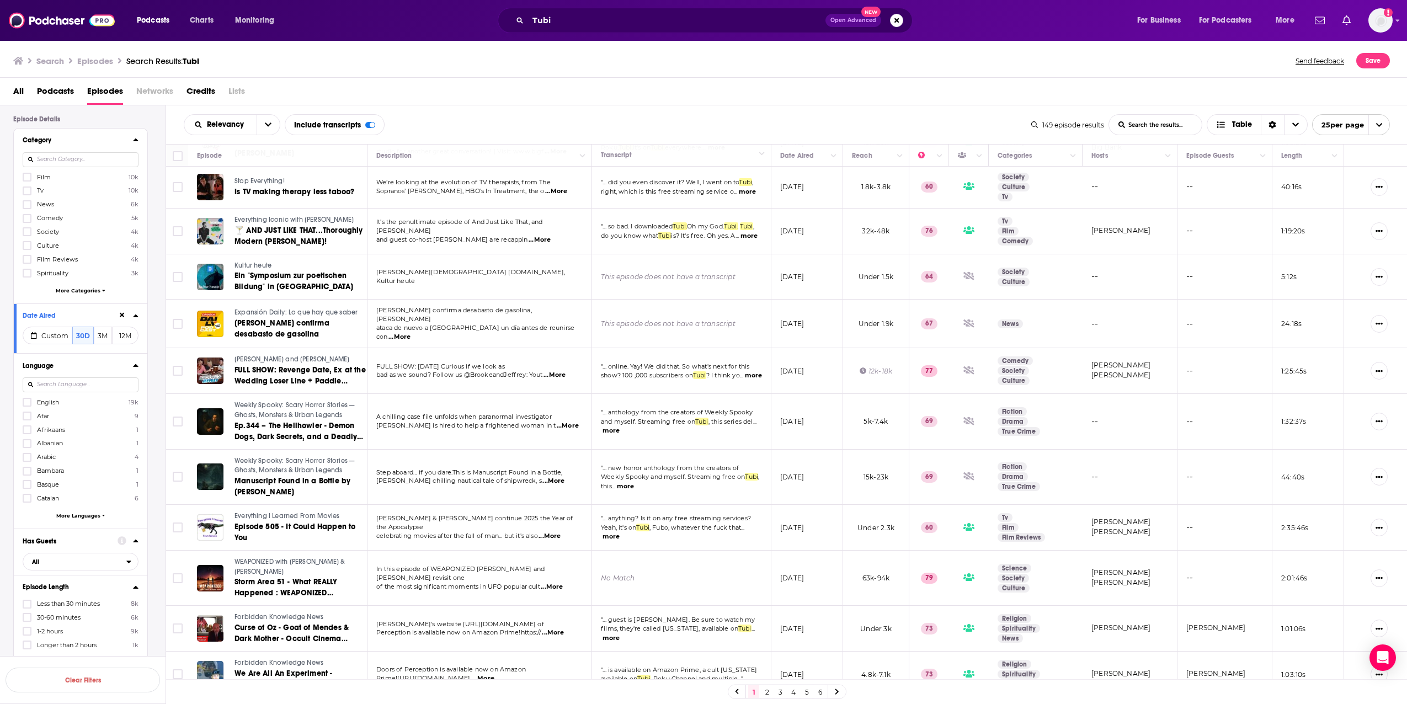
scroll to position [0, 0]
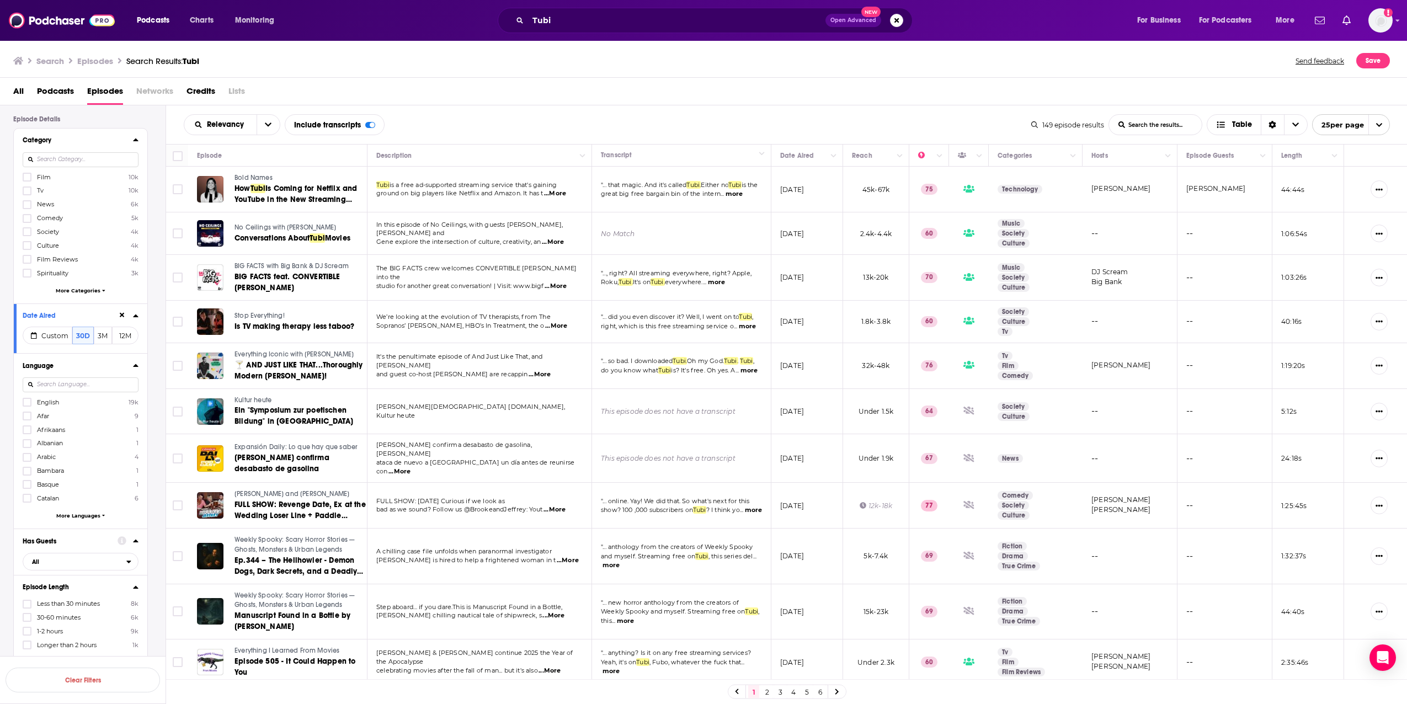
click at [676, 507] on div "" ... online. Yay! We did that. So what's next for this show? 100 ,000 subscrib…" at bounding box center [681, 505] width 161 height 18
click at [622, 119] on div "Relevancy List Search Input Search the results... Include transcripts Table" at bounding box center [607, 124] width 847 height 21
click at [625, 110] on div "Relevancy List Search Input Search the results... Include transcripts Table 149…" at bounding box center [786, 124] width 1241 height 39
click at [695, 81] on div "All Podcasts Episodes Networks Credits Lists" at bounding box center [703, 92] width 1407 height 28
click at [854, 120] on div "Relevancy List Search Input Search the results... Include transcripts Table" at bounding box center [607, 124] width 847 height 21
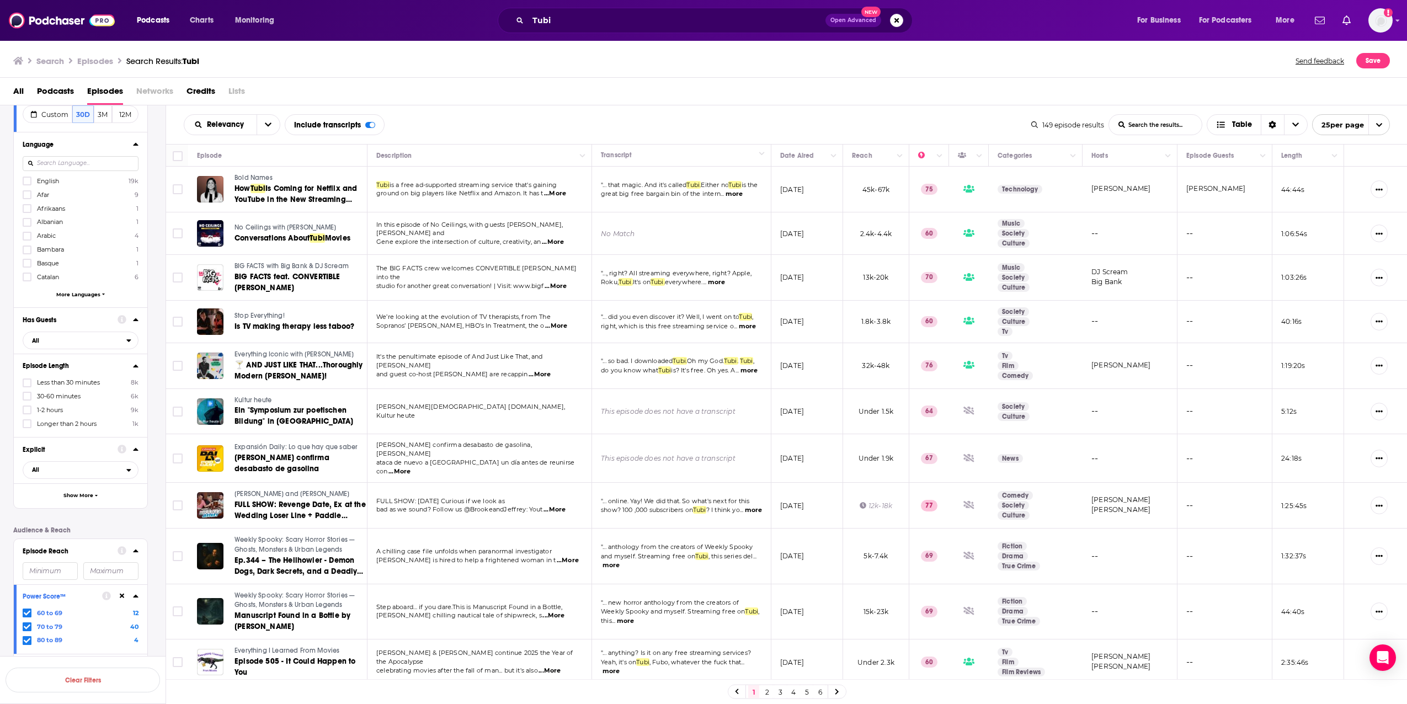
scroll to position [295, 0]
click at [123, 514] on div "Episode Details Category Film 10k Tv 10k News 6k Comedy 5k Society 4k Culture 4…" at bounding box center [89, 312] width 152 height 834
click at [146, 520] on div "Episode Details Category Film 10k Tv 10k News 6k Comedy 5k Society 4k Culture 4…" at bounding box center [89, 312] width 152 height 834
click at [854, 127] on div "Relevancy List Search Input Search the results... Include transcripts Table" at bounding box center [607, 124] width 847 height 21
click at [864, 109] on div "Relevancy List Search Input Search the results... Include transcripts Table 149…" at bounding box center [786, 124] width 1241 height 39
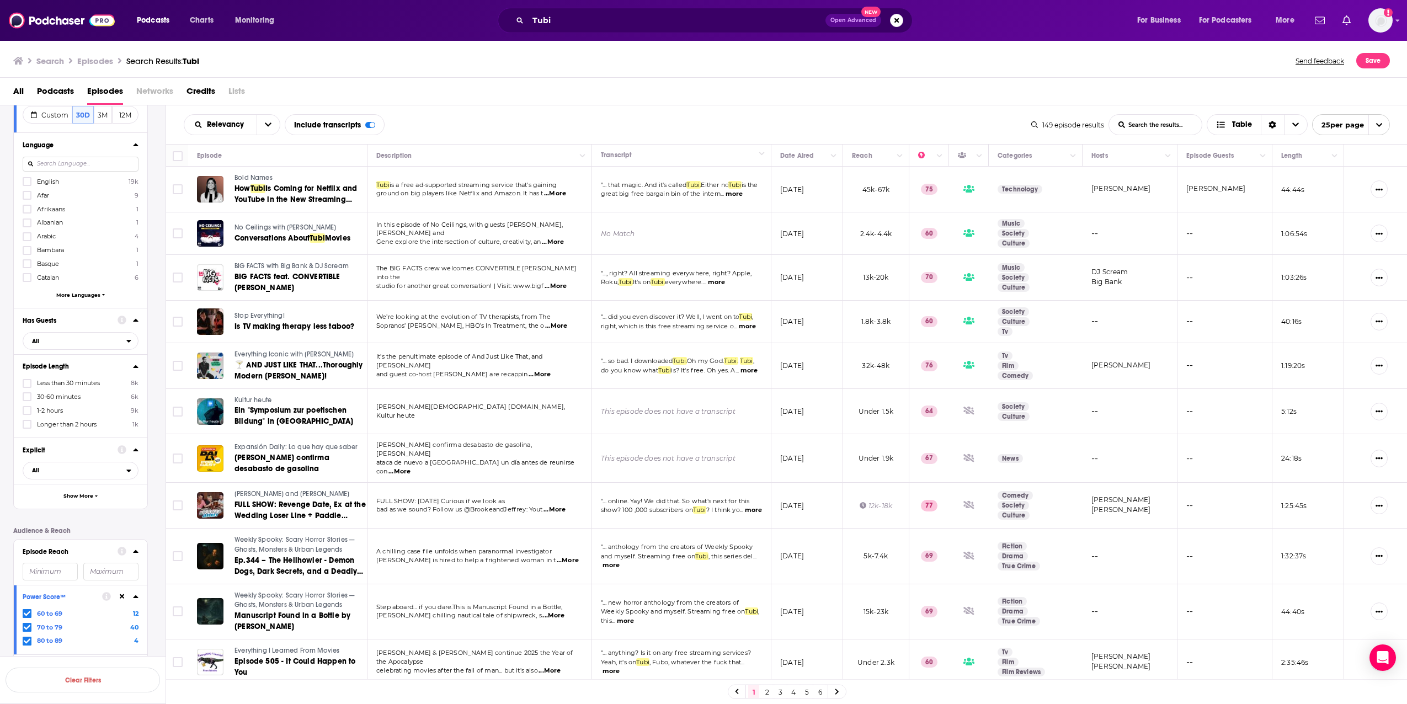
click at [885, 115] on div "Relevancy List Search Input Search the results... Include transcripts Table" at bounding box center [607, 124] width 847 height 21
click at [973, 125] on div "Relevancy List Search Input Search the results... Include transcripts Table" at bounding box center [607, 124] width 847 height 21
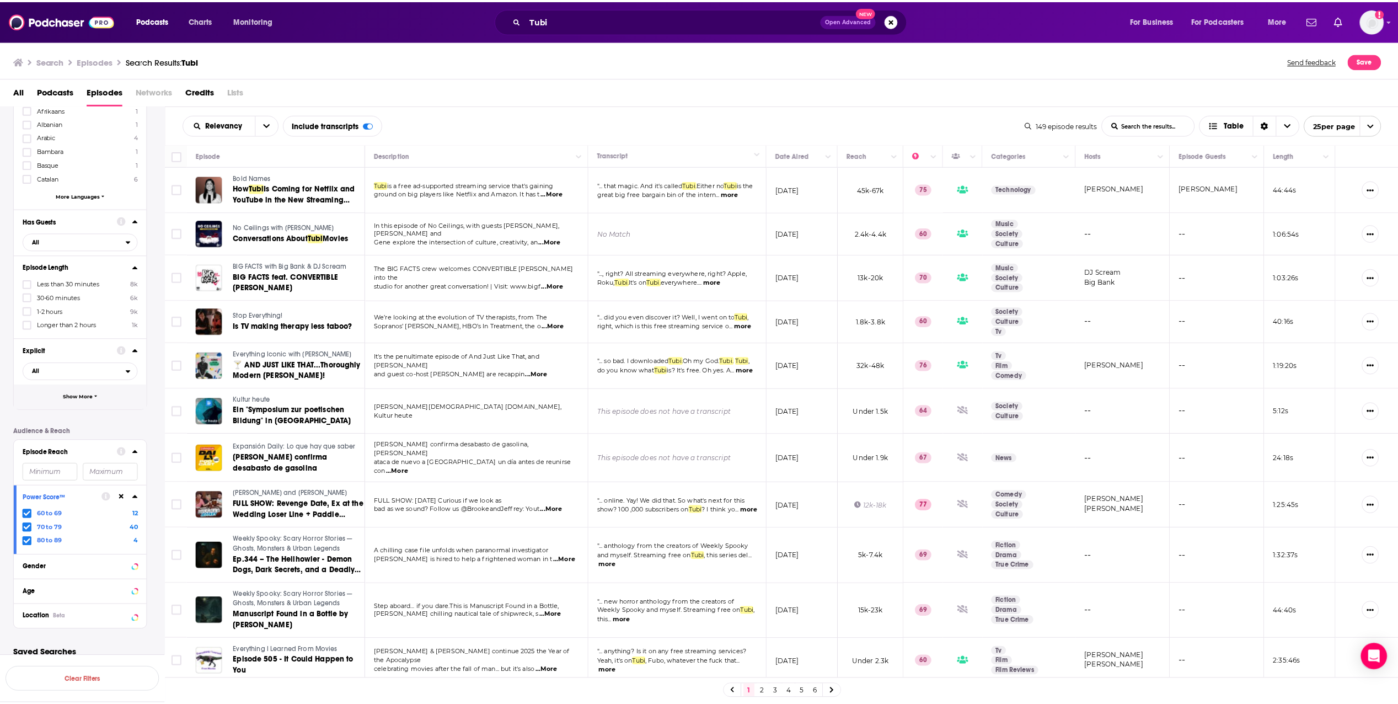
scroll to position [405, 0]
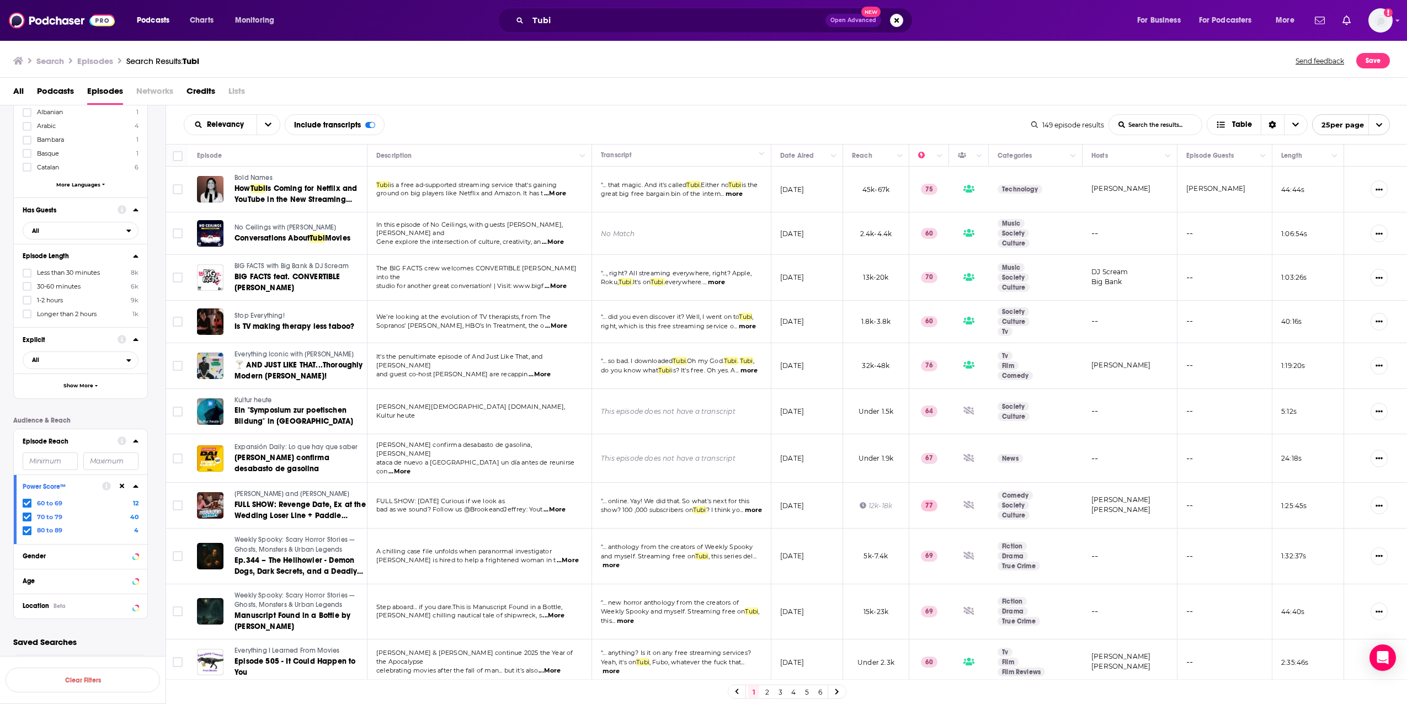
click at [103, 636] on div "Filters 2 Quick Filters Has Guests Active Episode Details Category Film 10k Tv …" at bounding box center [89, 174] width 152 height 923
click at [66, 92] on span "Podcasts" at bounding box center [55, 93] width 37 height 23
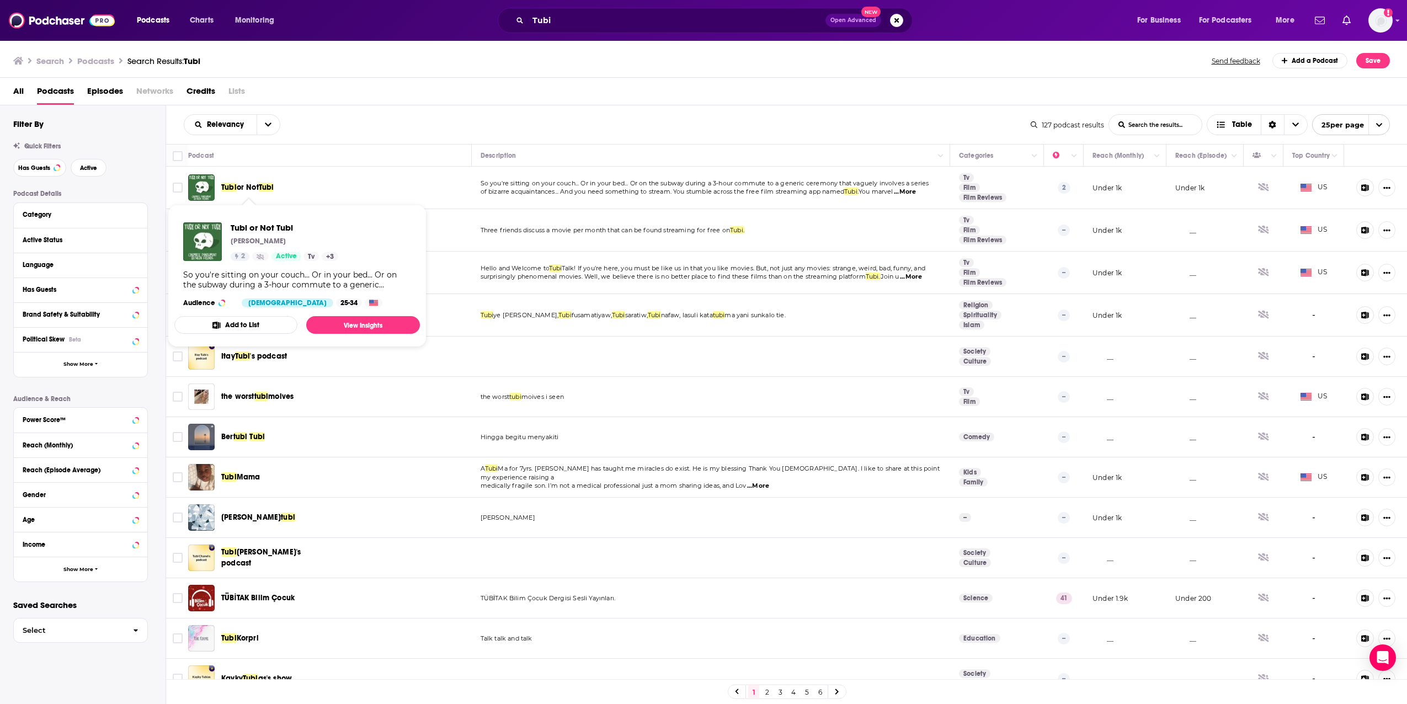
click at [264, 190] on span "Tubi" at bounding box center [266, 187] width 15 height 9
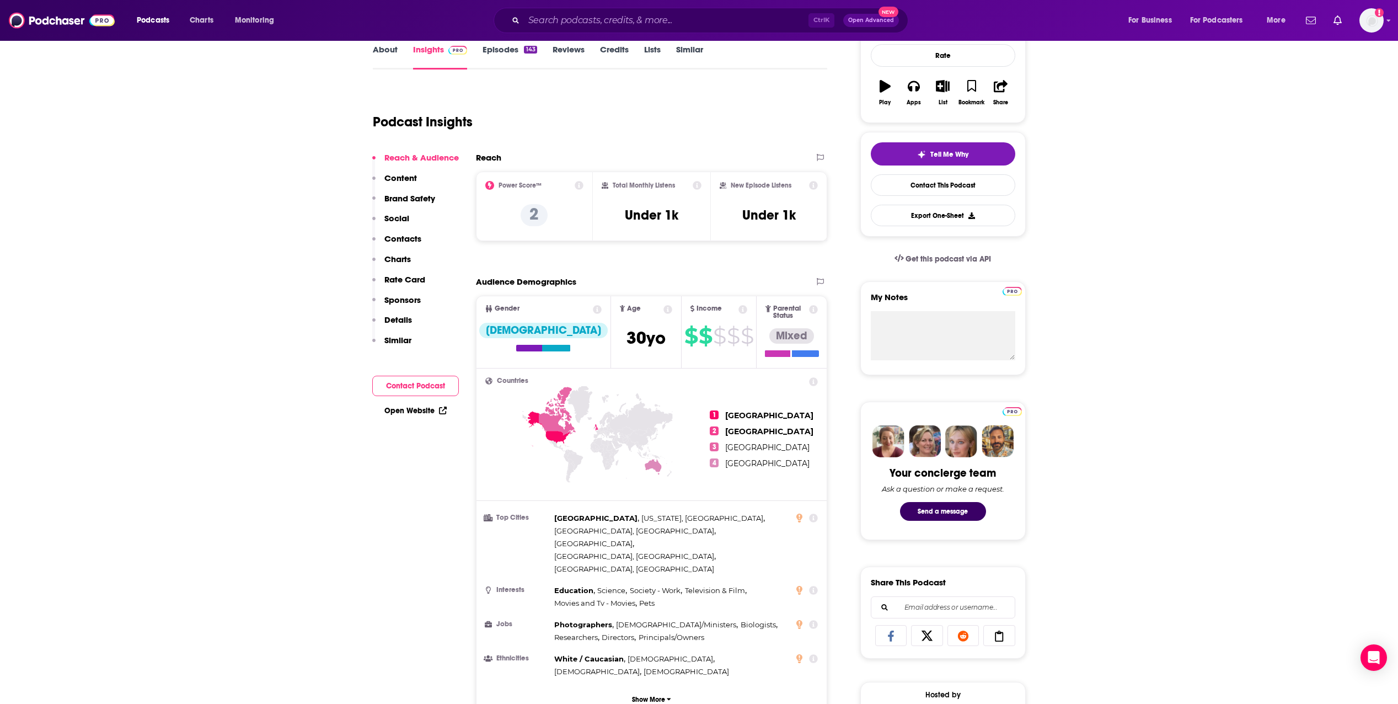
scroll to position [165, 0]
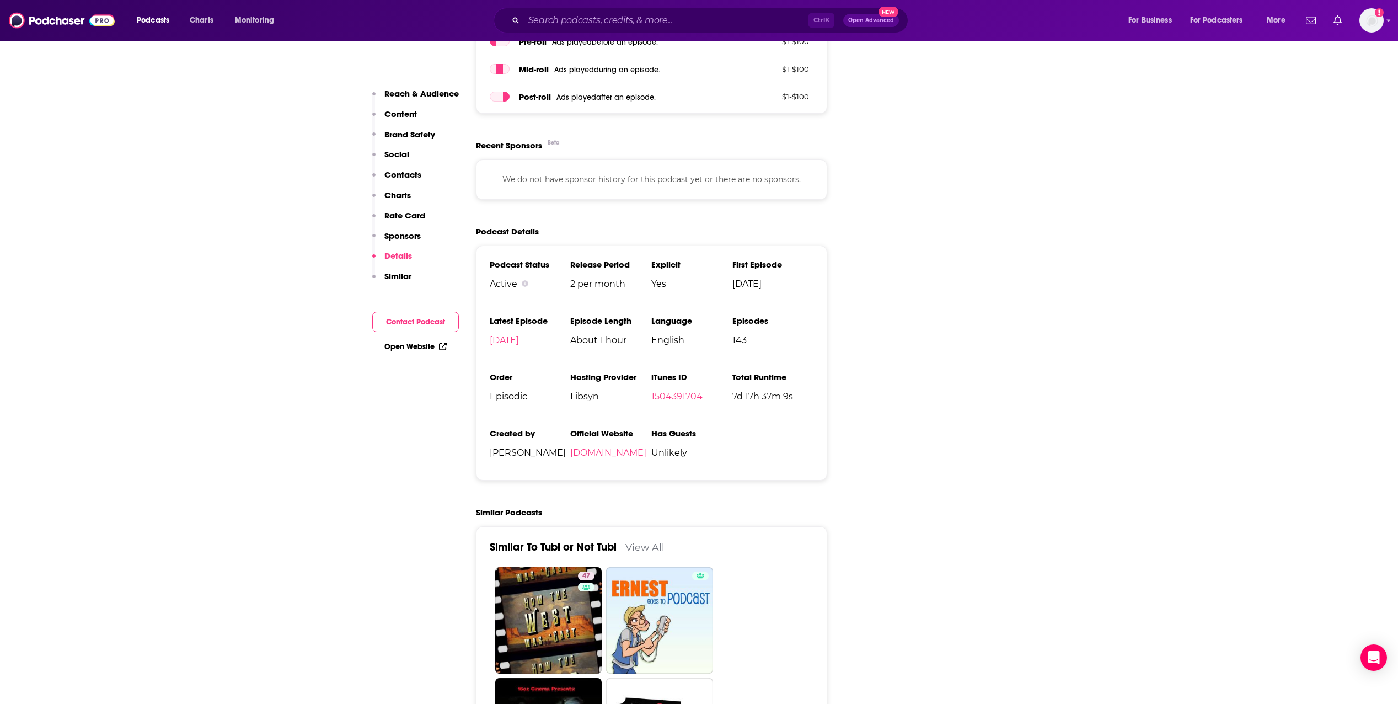
scroll to position [1269, 0]
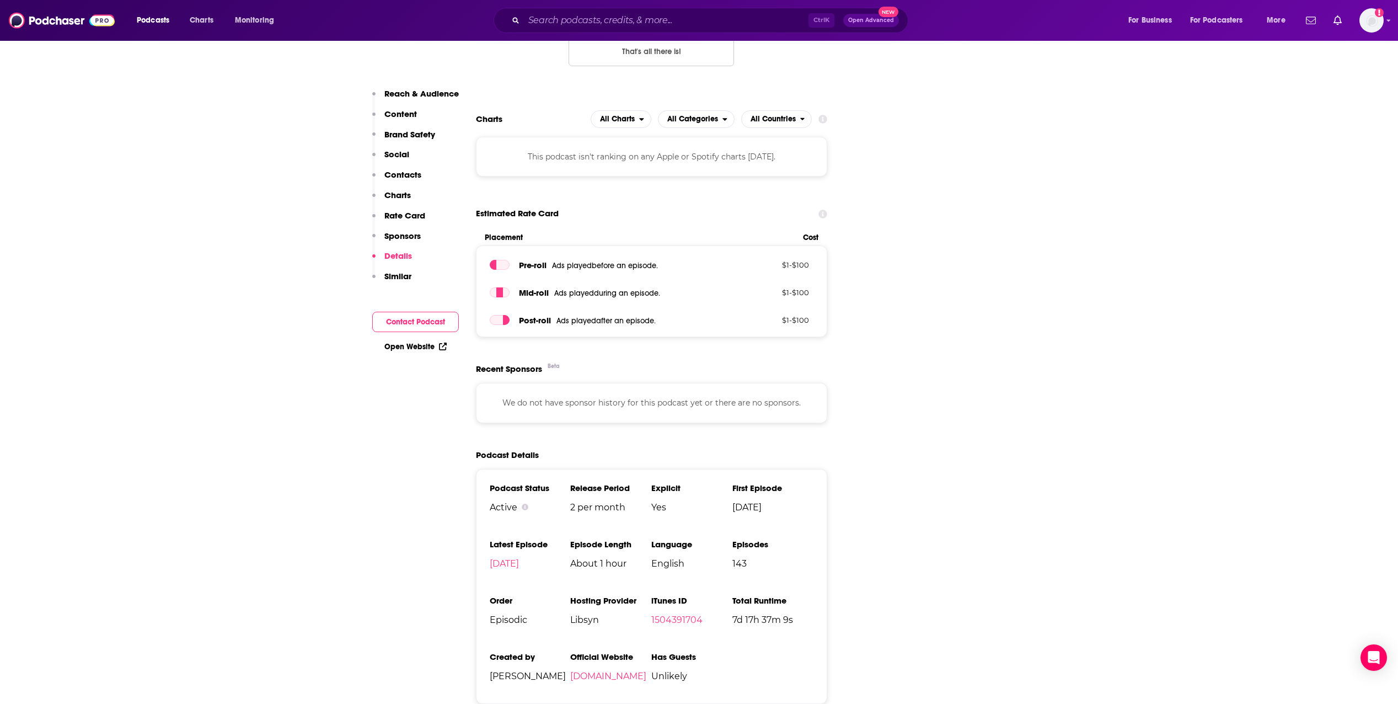
click at [407, 132] on p "Brand Safety" at bounding box center [409, 134] width 51 height 10
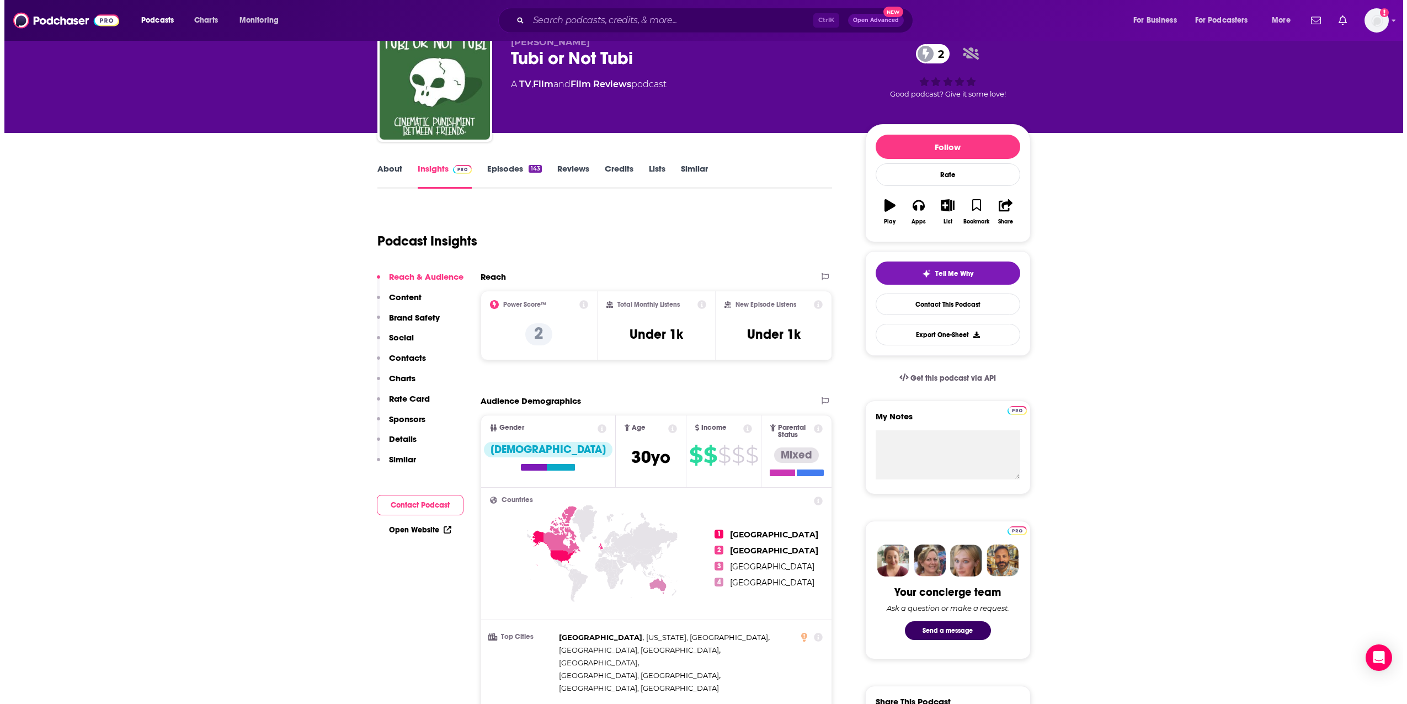
scroll to position [0, 0]
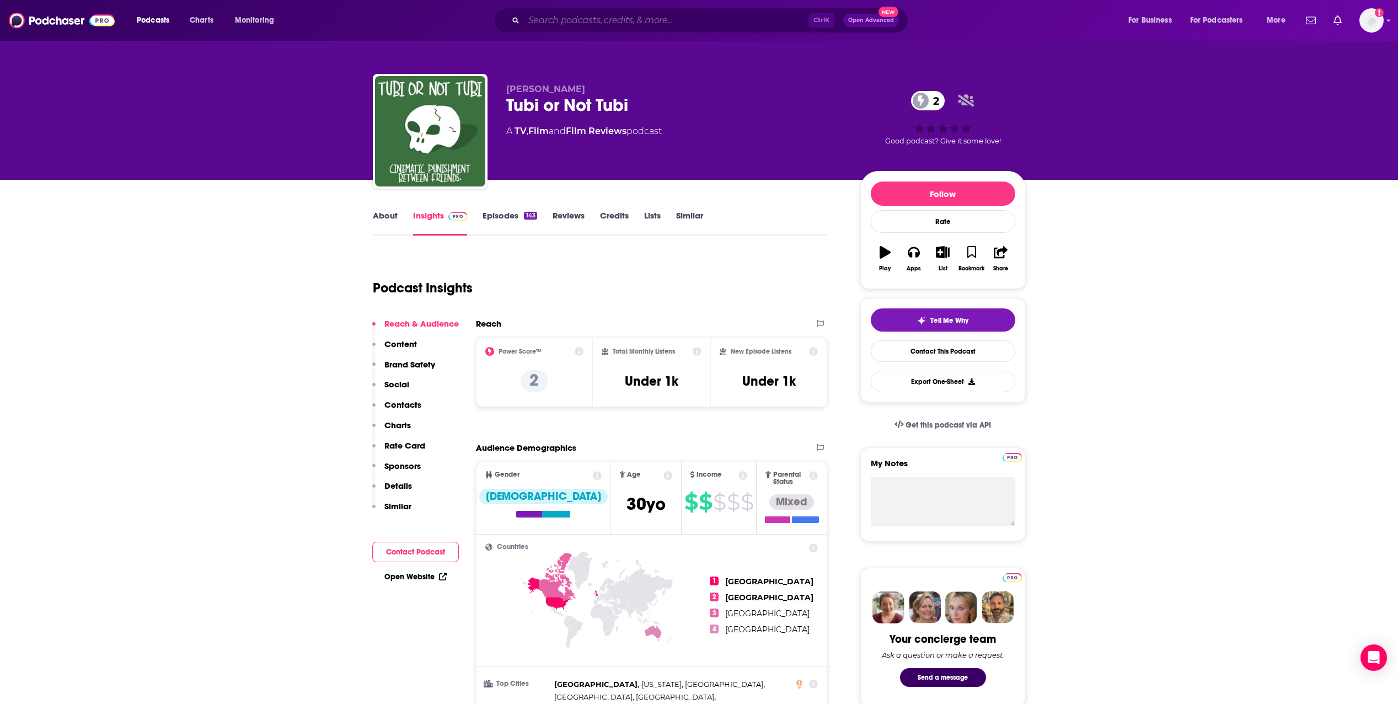
click at [642, 23] on input "Search podcasts, credits, & more..." at bounding box center [666, 21] width 285 height 18
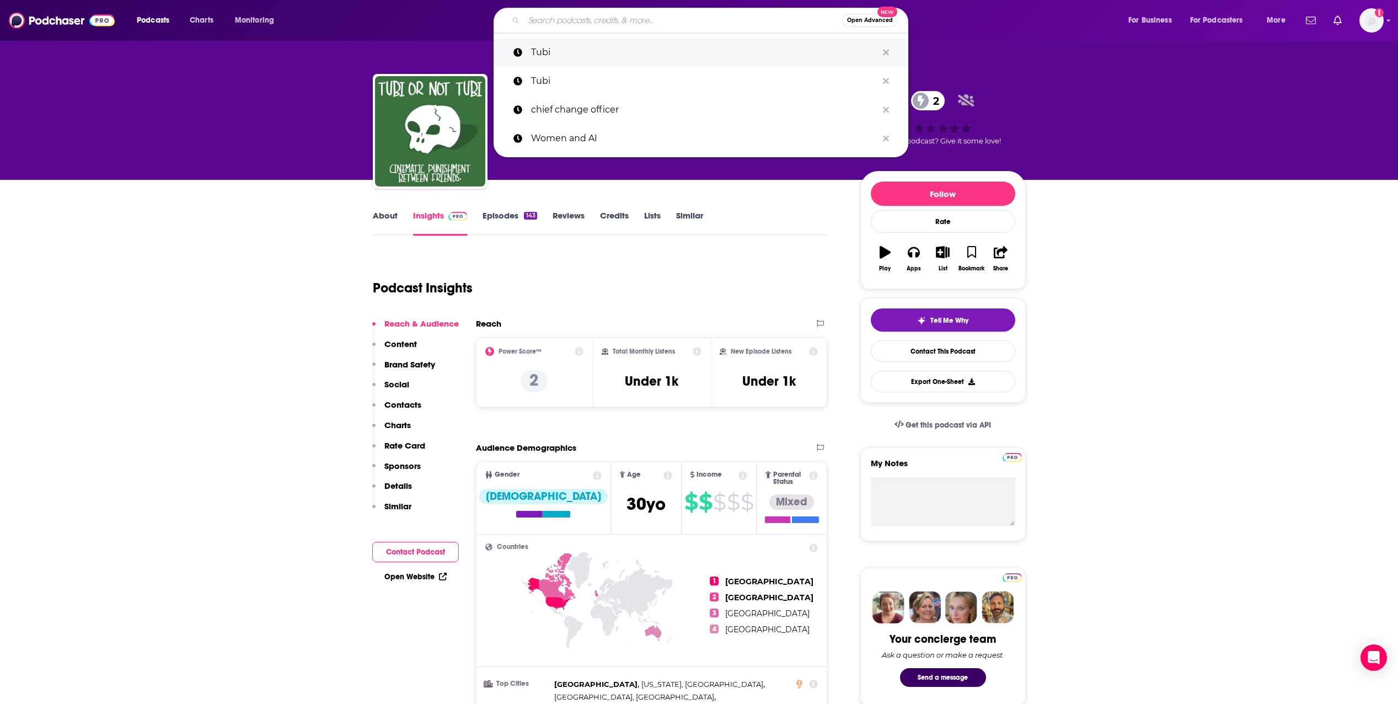
click at [612, 45] on p "Tubi" at bounding box center [704, 52] width 346 height 29
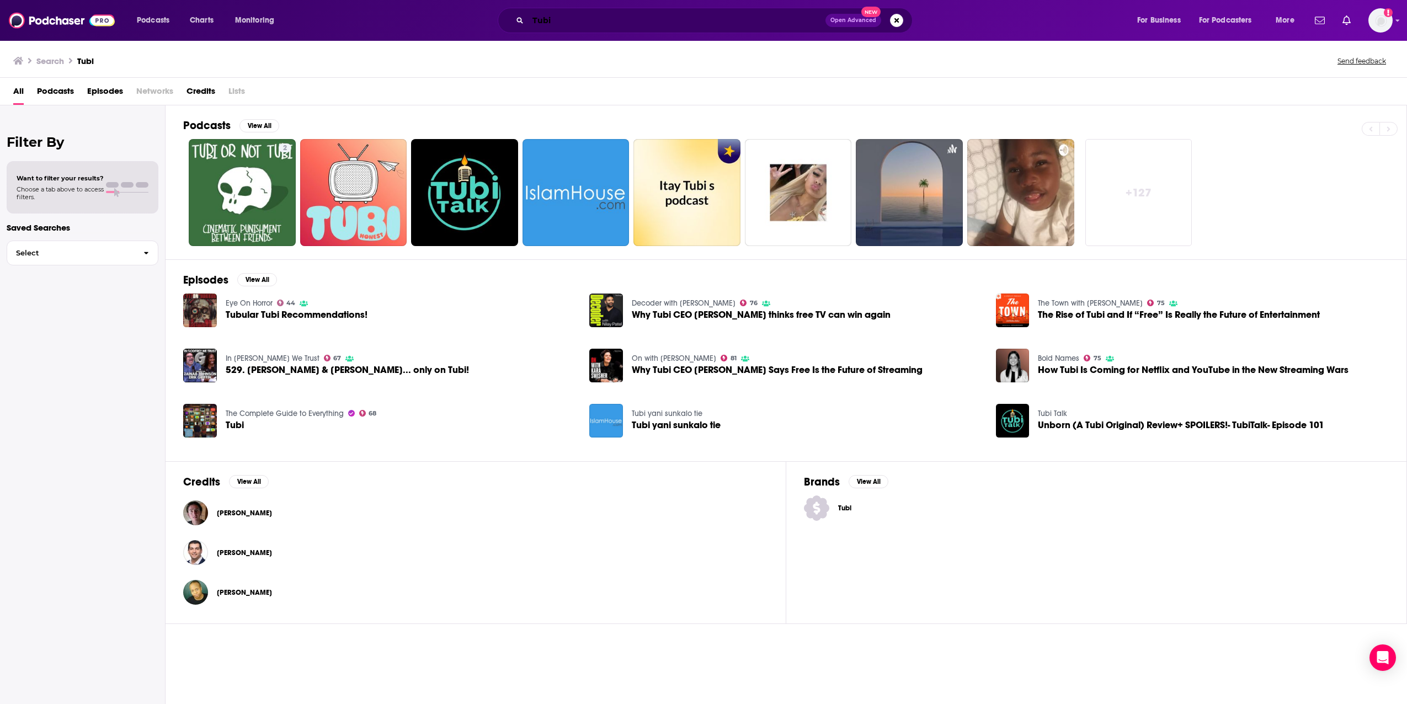
click at [668, 19] on input "Tubi" at bounding box center [676, 21] width 297 height 18
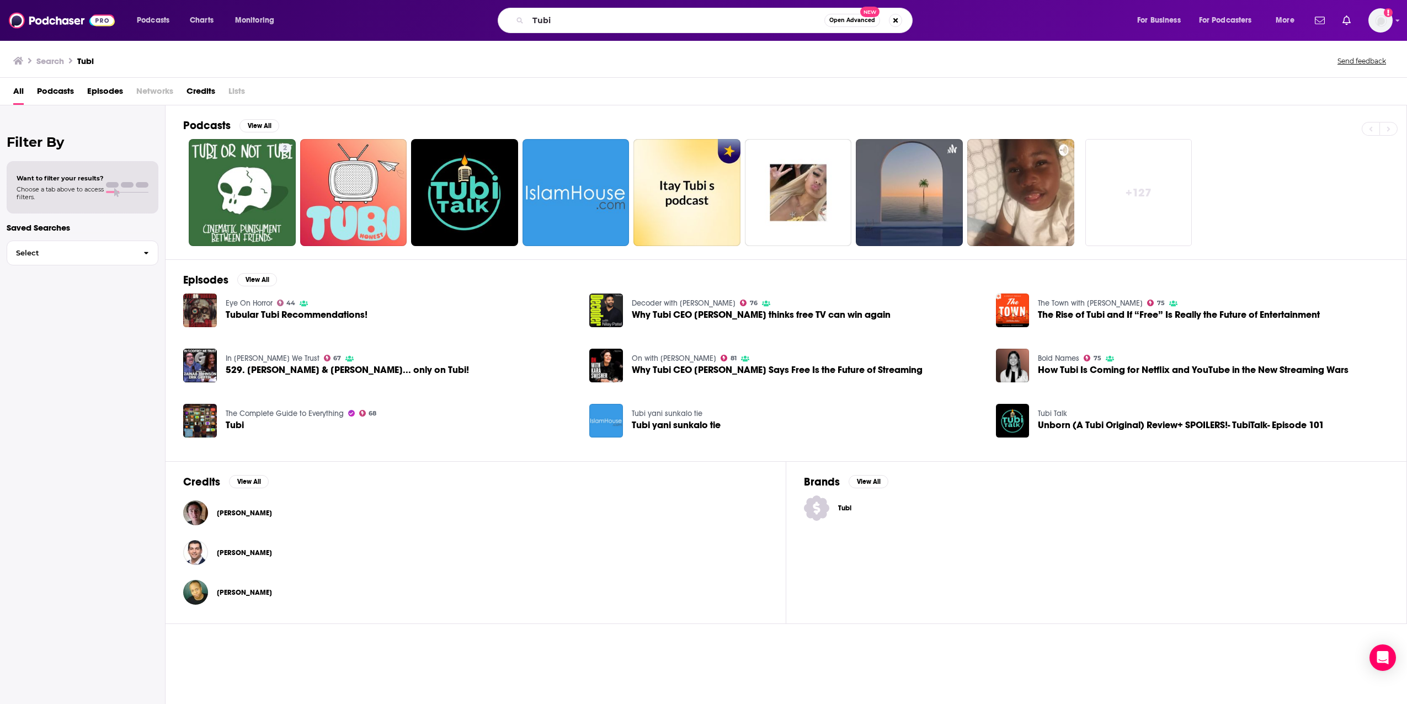
click at [113, 97] on span "Episodes" at bounding box center [105, 93] width 36 height 23
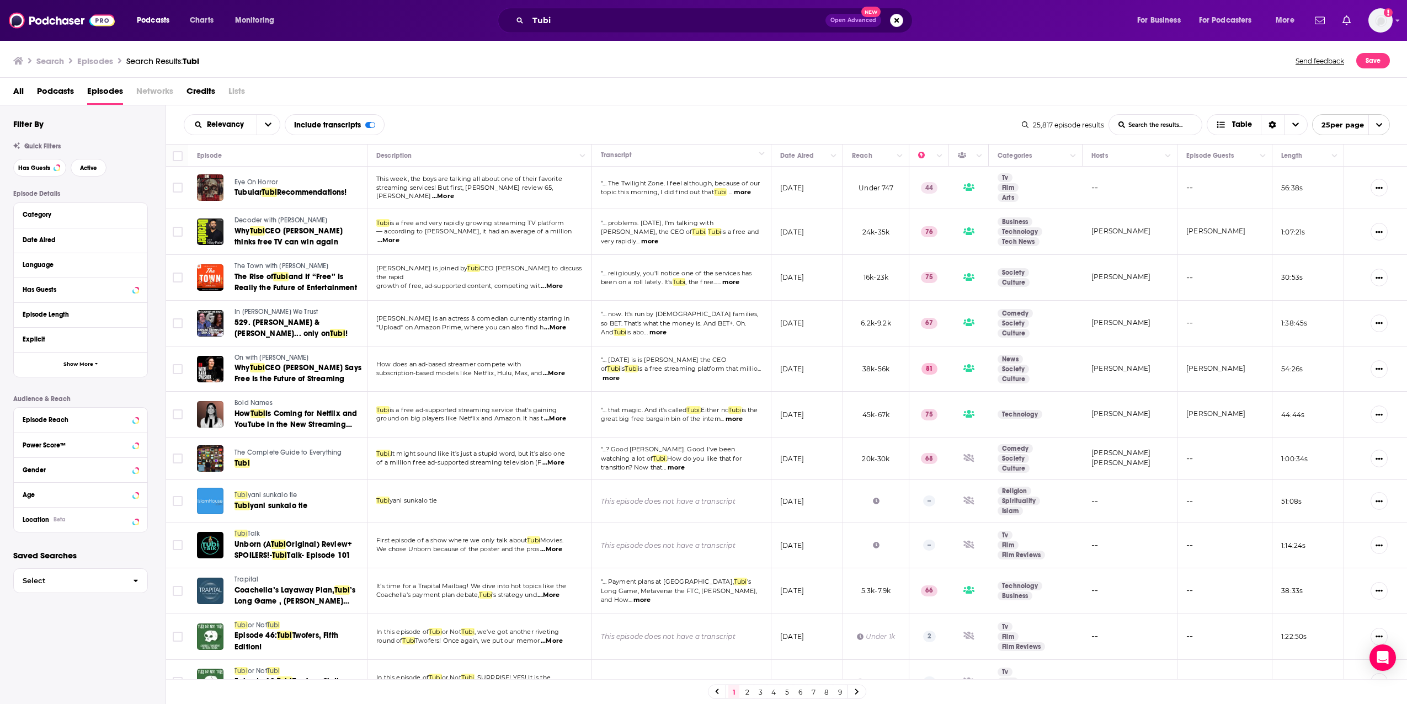
click at [56, 618] on div "Filter By Quick Filters Has Guests Active Episode Details Category Date Aired L…" at bounding box center [82, 437] width 165 height 665
click at [590, 70] on div "Search Episodes Search Results: Tubi Send feedback Save" at bounding box center [703, 59] width 1407 height 38
click at [176, 159] on input "Toggle select all" at bounding box center [178, 156] width 10 height 10
checkbox input "true"
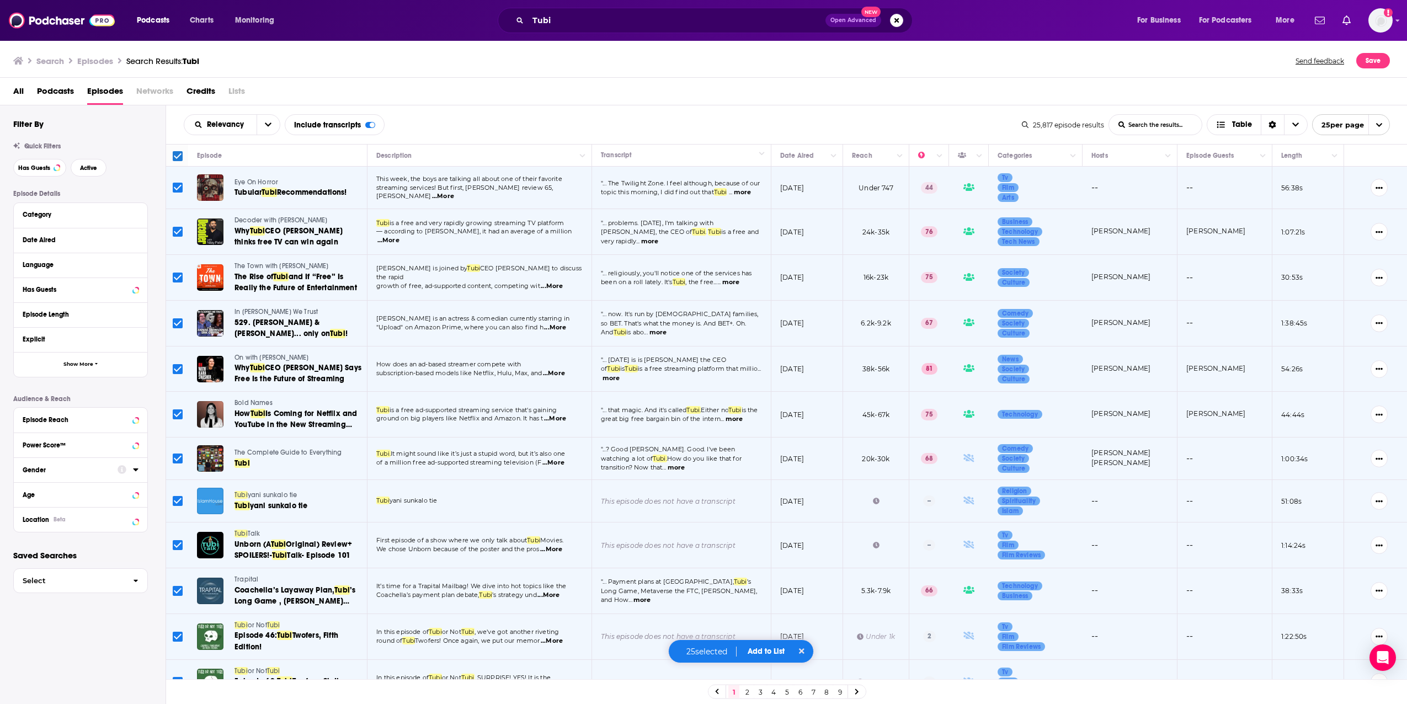
click at [661, 117] on div "Relevancy List Search Input Search the results... Include transcripts Table" at bounding box center [603, 124] width 838 height 21
click at [665, 112] on div "Relevancy List Search Input Search the results... Include transcripts Table 25,…" at bounding box center [786, 124] width 1241 height 39
click at [922, 119] on div "Relevancy List Search Input Search the results... Include transcripts Table" at bounding box center [603, 124] width 838 height 21
click at [718, 111] on div "Relevancy List Search Input Search the results... Include transcripts Table 25,…" at bounding box center [786, 124] width 1241 height 39
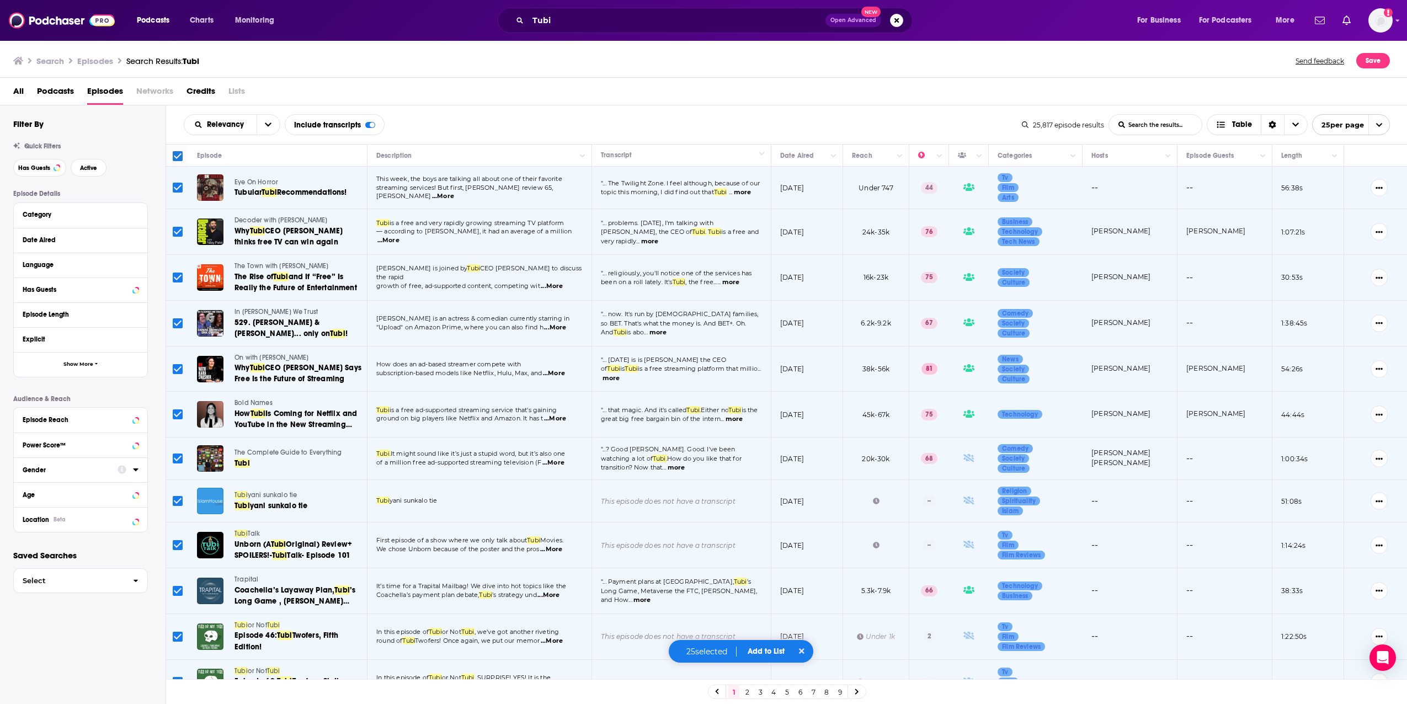
click at [718, 111] on div "Relevancy List Search Input Search the results... Include transcripts Table 25,…" at bounding box center [786, 124] width 1241 height 39
click at [711, 108] on div "Relevancy List Search Input Search the results... Include transcripts Table 25,…" at bounding box center [786, 124] width 1241 height 39
click at [717, 106] on div "Relevancy List Search Input Search the results... Include transcripts Table 25,…" at bounding box center [786, 124] width 1241 height 39
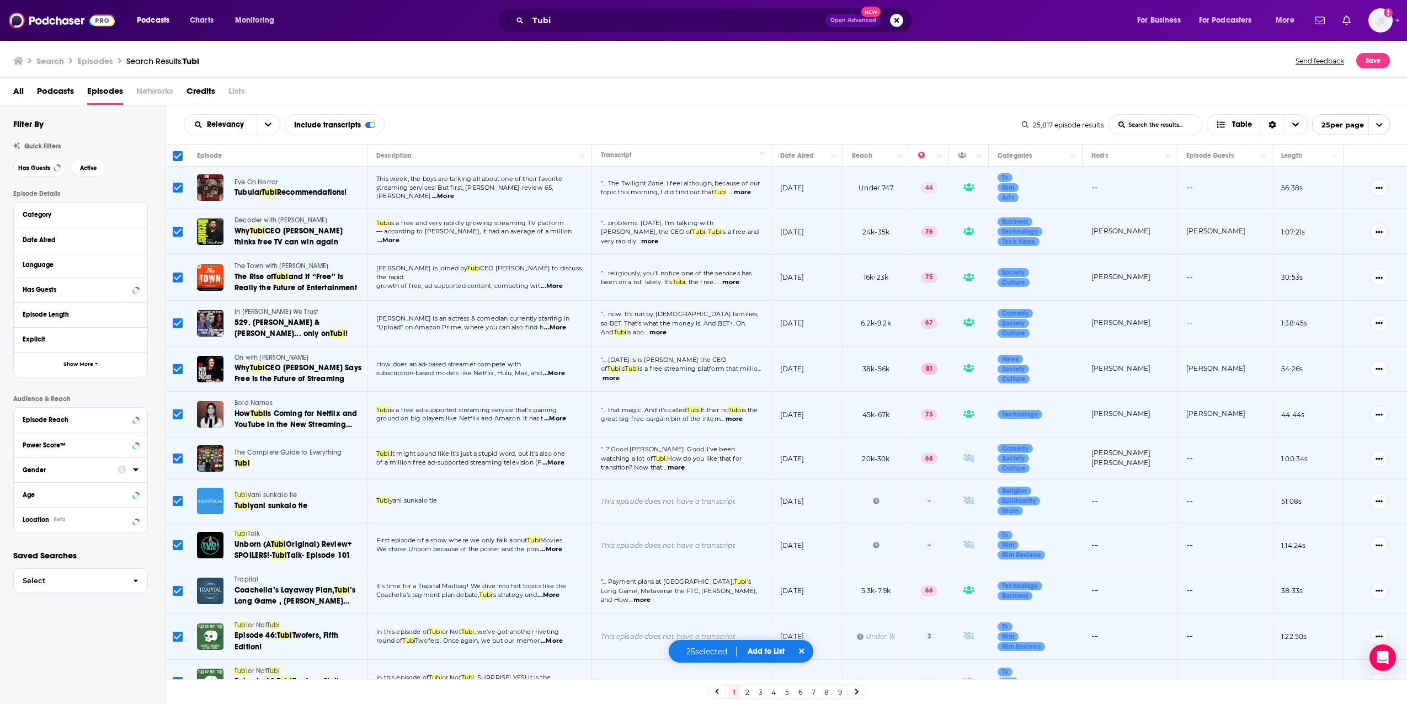
click at [720, 106] on div "Relevancy List Search Input Search the results... Include transcripts Table 25,…" at bounding box center [786, 124] width 1241 height 39
click at [565, 117] on div "Relevancy List Search Input Search the results... Include transcripts Table" at bounding box center [603, 124] width 838 height 21
click at [516, 82] on div "All Podcasts Episodes Networks Credits Lists" at bounding box center [705, 93] width 1385 height 23
click at [412, 196] on p "streaming services! But first, [PERSON_NAME] review 65, Jacob ...More" at bounding box center [479, 193] width 206 height 18
click at [734, 197] on button "more" at bounding box center [742, 192] width 17 height 9
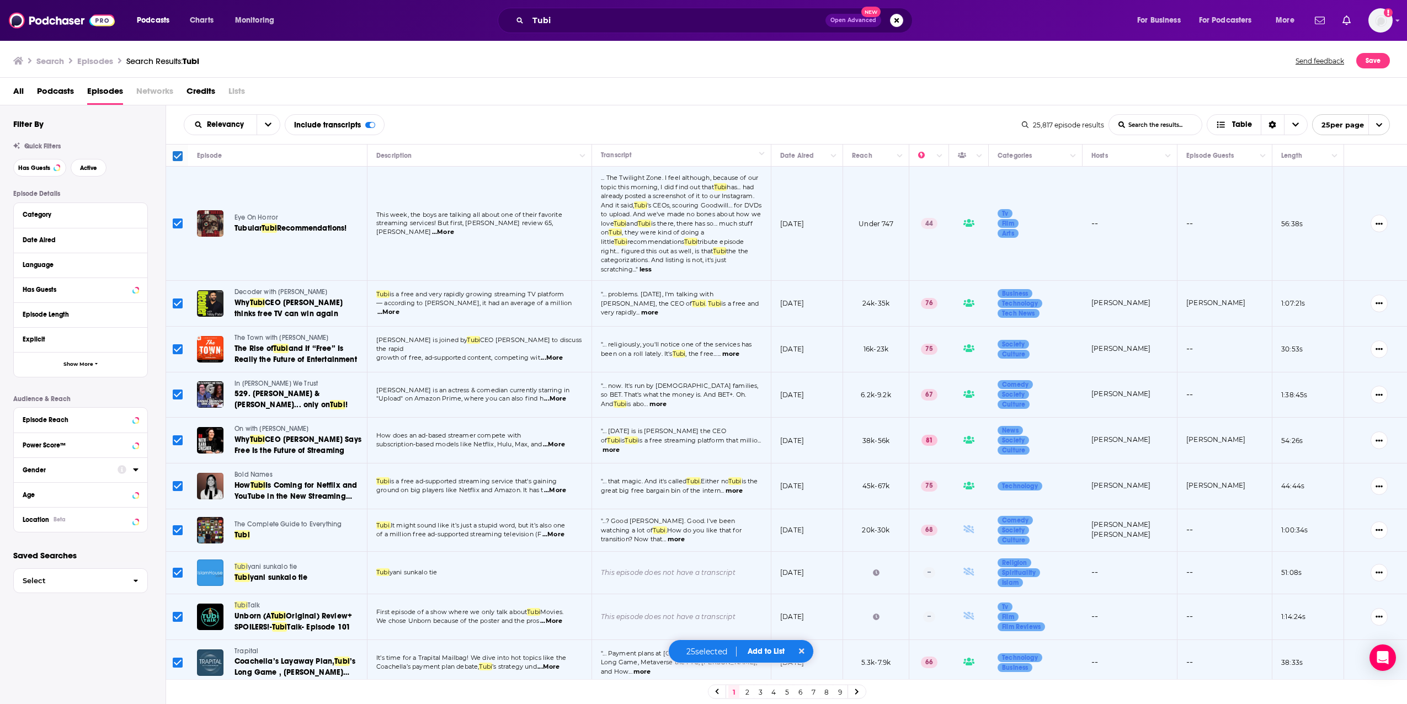
click at [796, 92] on div "All Podcasts Episodes Networks Credits Lists" at bounding box center [705, 93] width 1385 height 23
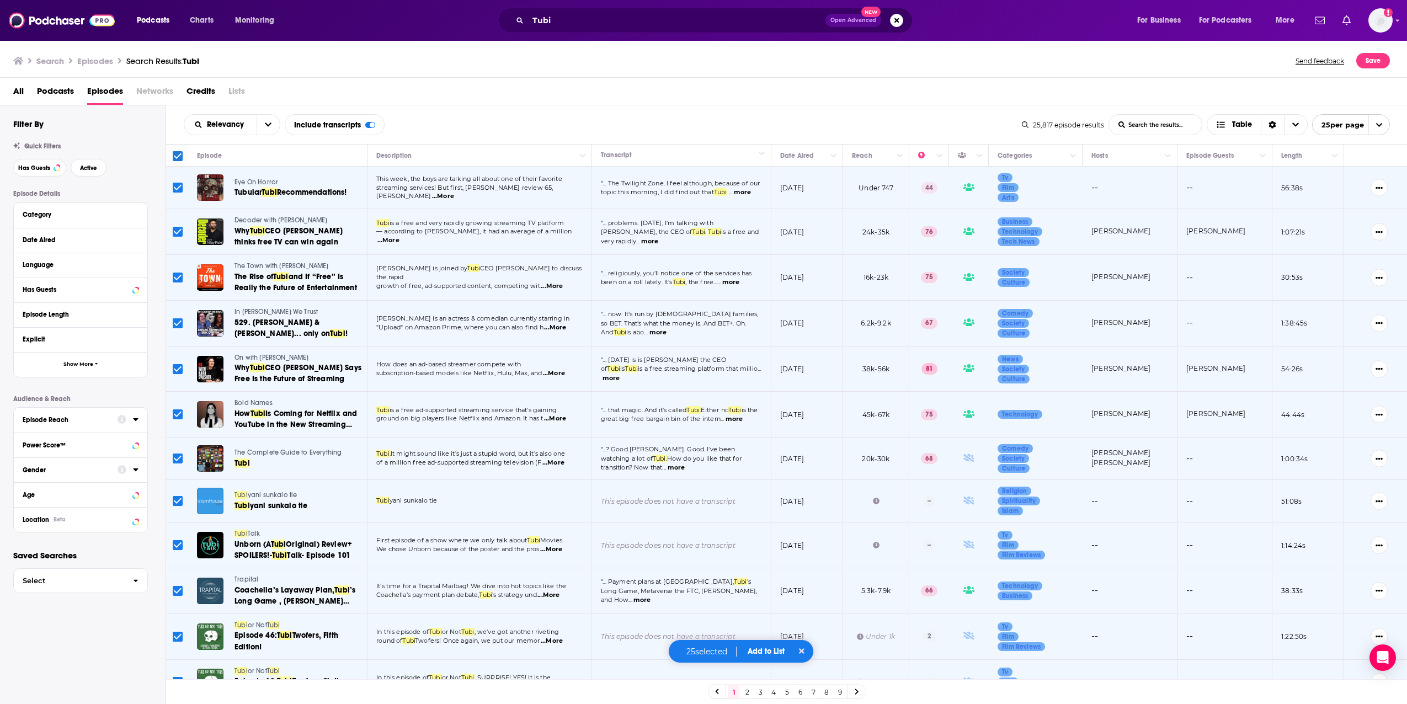
click at [137, 419] on icon at bounding box center [135, 419] width 5 height 3
click at [122, 417] on icon at bounding box center [121, 419] width 9 height 9
click at [116, 654] on div "Filter By Quick Filters Has Guests Active Episode Details Category Date Aired L…" at bounding box center [82, 437] width 165 height 665
click at [122, 420] on icon at bounding box center [121, 419] width 9 height 9
click at [92, 557] on link "Episode Reach ." at bounding box center [83, 555] width 51 height 9
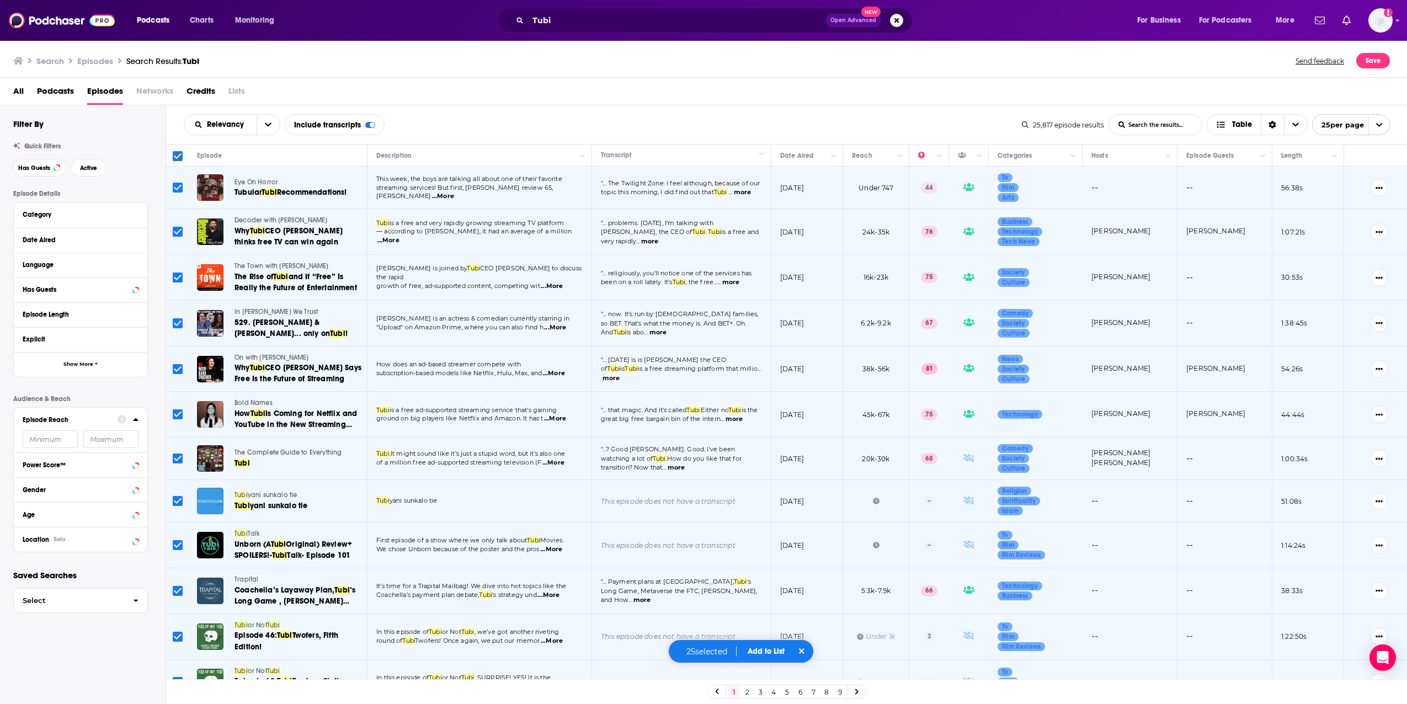
click at [376, 64] on div "Search Episodes Search Results: Tubi Send feedback Save" at bounding box center [701, 60] width 1376 height 15
click at [81, 660] on div "Filter By Quick Filters Has Guests Active Episode Details Category Date Aired L…" at bounding box center [82, 437] width 165 height 665
click at [620, 122] on div "Relevancy List Search Input Search the results... Include transcripts Table" at bounding box center [603, 124] width 838 height 21
click at [540, 85] on div "All Podcasts Episodes Networks Credits Lists" at bounding box center [705, 93] width 1385 height 23
click at [573, 116] on div "Relevancy List Search Input Search the results... Include transcripts Table" at bounding box center [603, 124] width 838 height 21
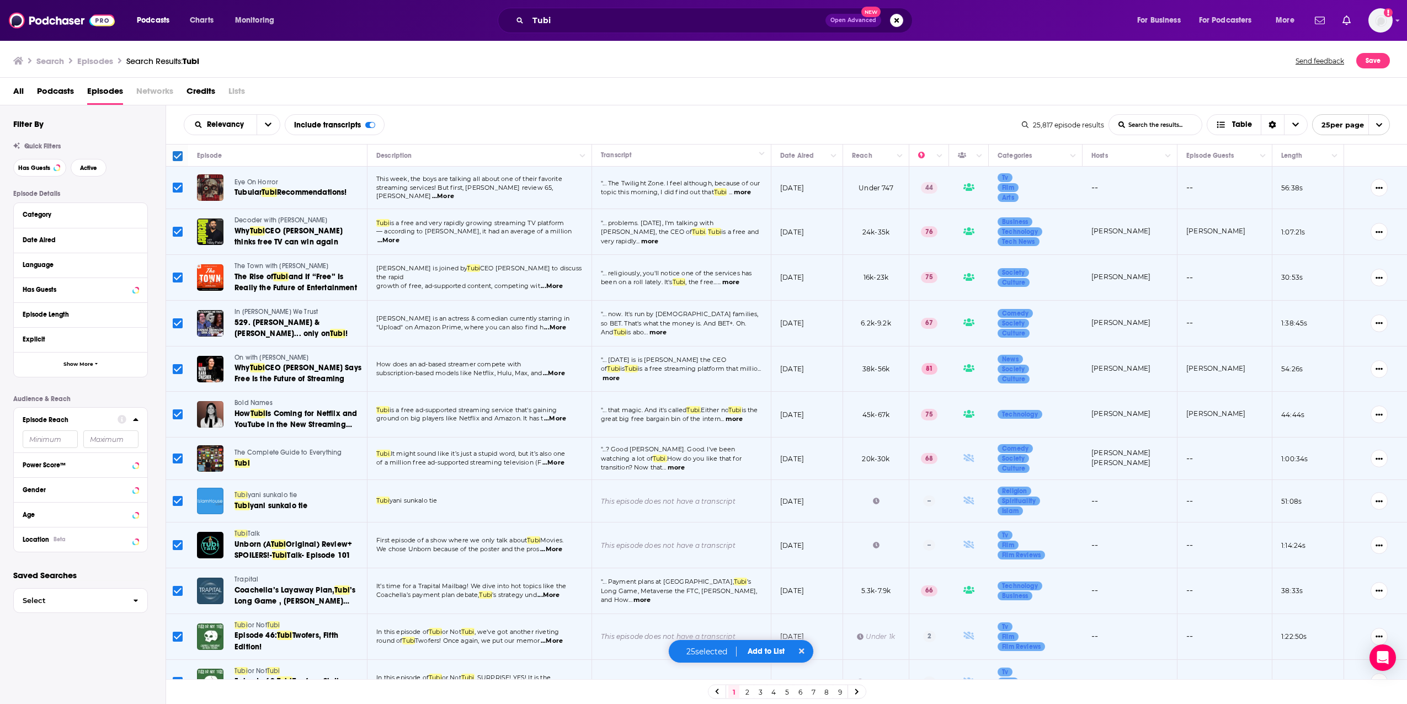
click at [914, 99] on div "All Podcasts Episodes Networks Credits Lists" at bounding box center [705, 93] width 1385 height 23
click at [633, 98] on div "All Podcasts Episodes Networks Credits Lists" at bounding box center [705, 93] width 1385 height 23
